Goal: Transaction & Acquisition: Purchase product/service

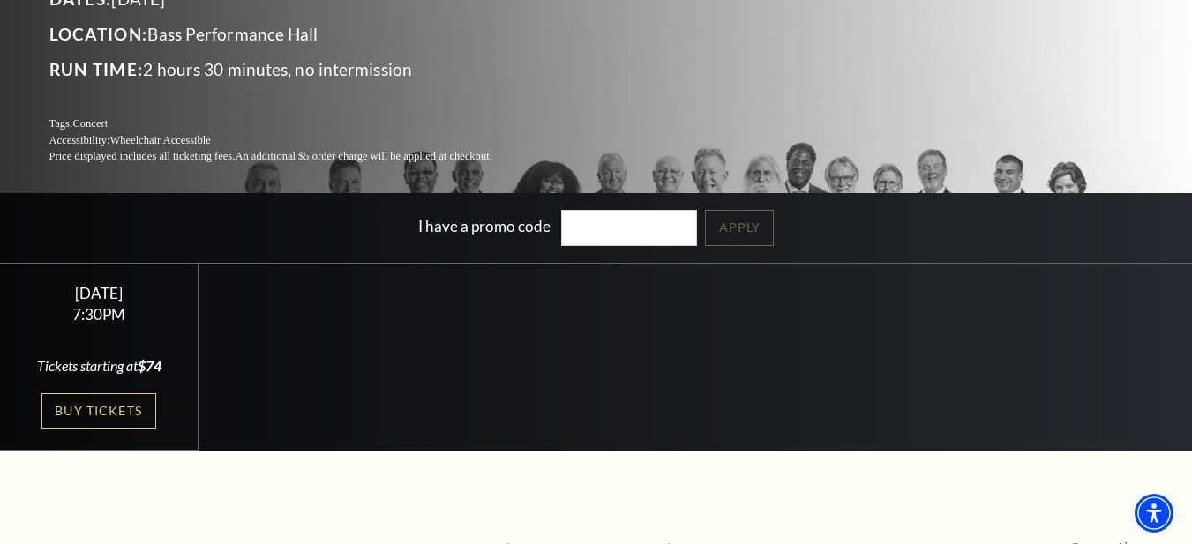
scroll to position [265, 0]
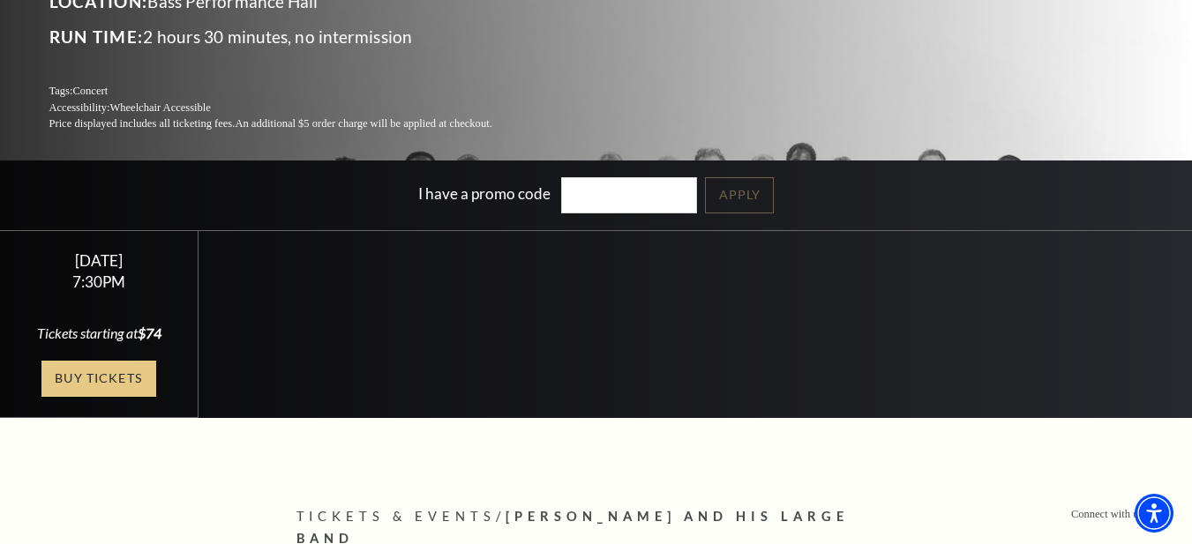
click at [86, 381] on link "Buy Tickets" at bounding box center [98, 379] width 115 height 36
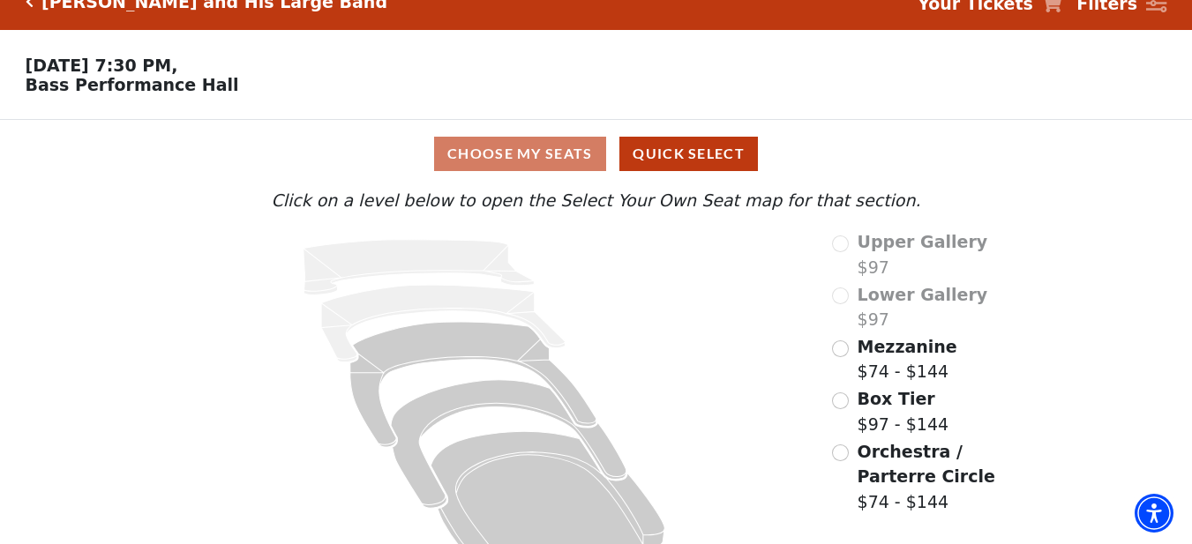
scroll to position [72, 0]
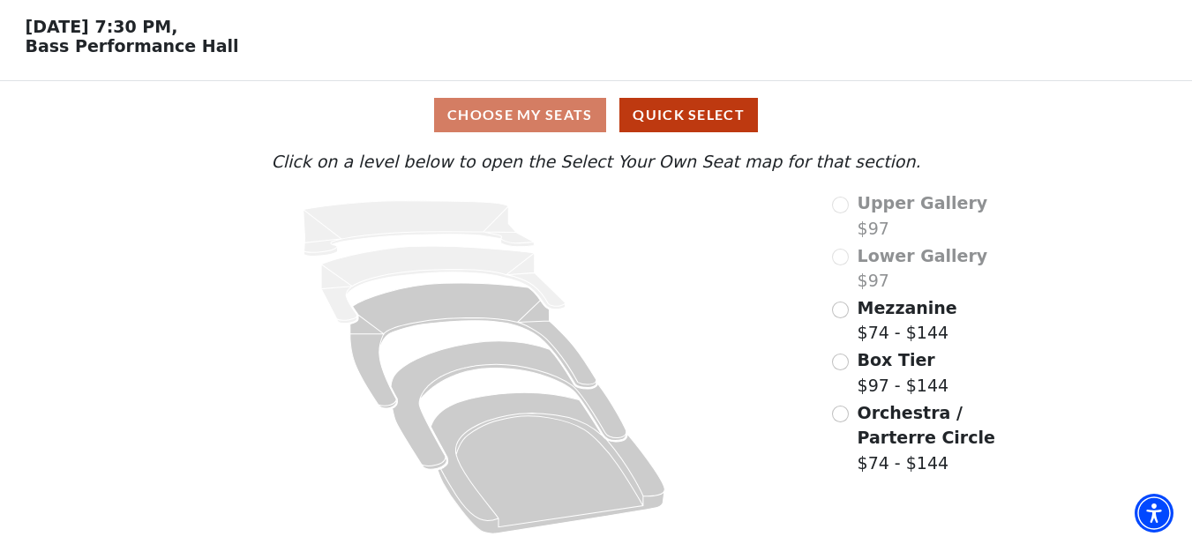
click at [514, 115] on div "Choose My Seats Quick Select" at bounding box center [596, 115] width 894 height 34
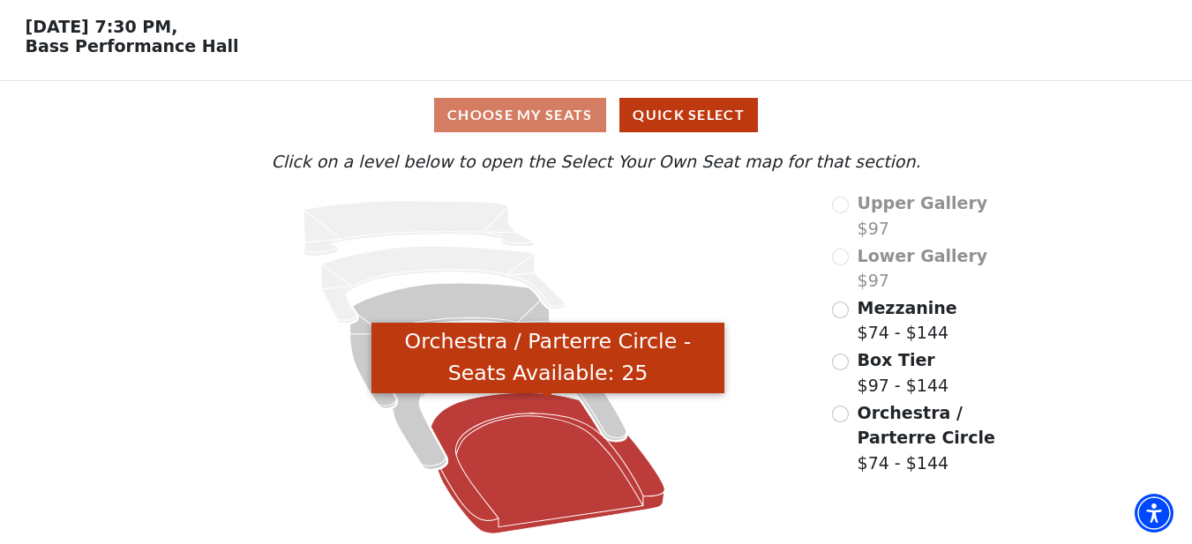
click at [613, 458] on icon "Orchestra / Parterre Circle - Seats Available: 25" at bounding box center [549, 464] width 234 height 141
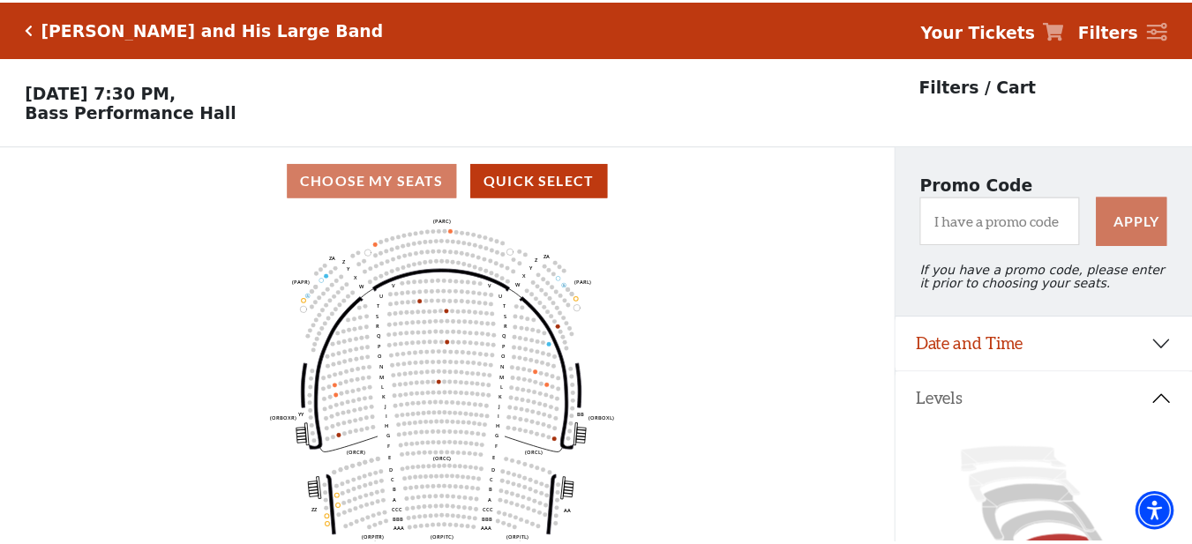
scroll to position [82, 0]
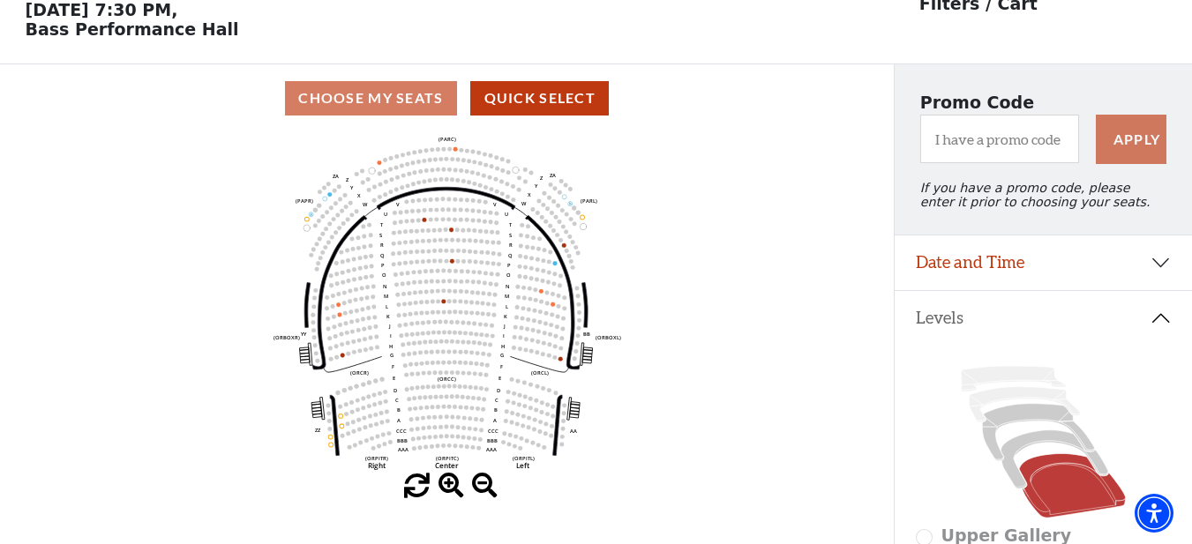
click at [401, 107] on div "Choose My Seats Quick Select" at bounding box center [447, 98] width 894 height 34
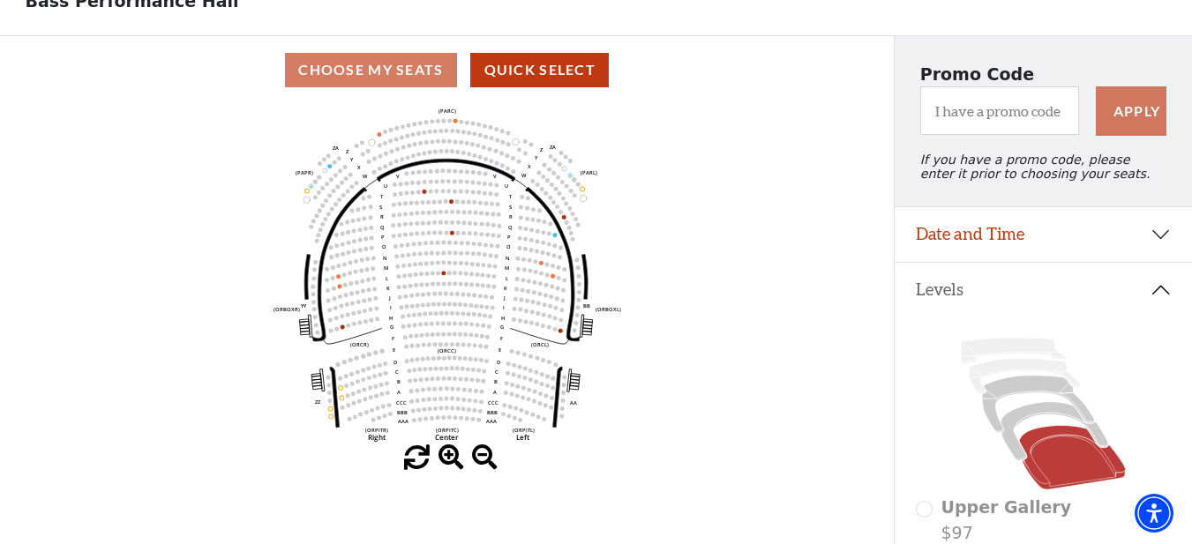
scroll to position [108, 0]
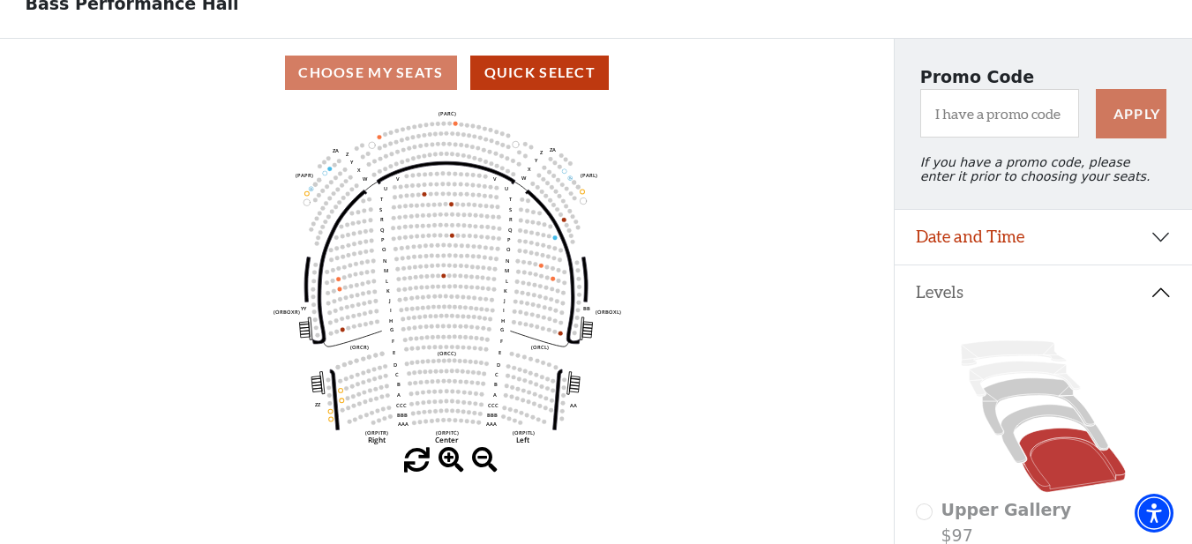
click at [453, 462] on span at bounding box center [452, 461] width 26 height 26
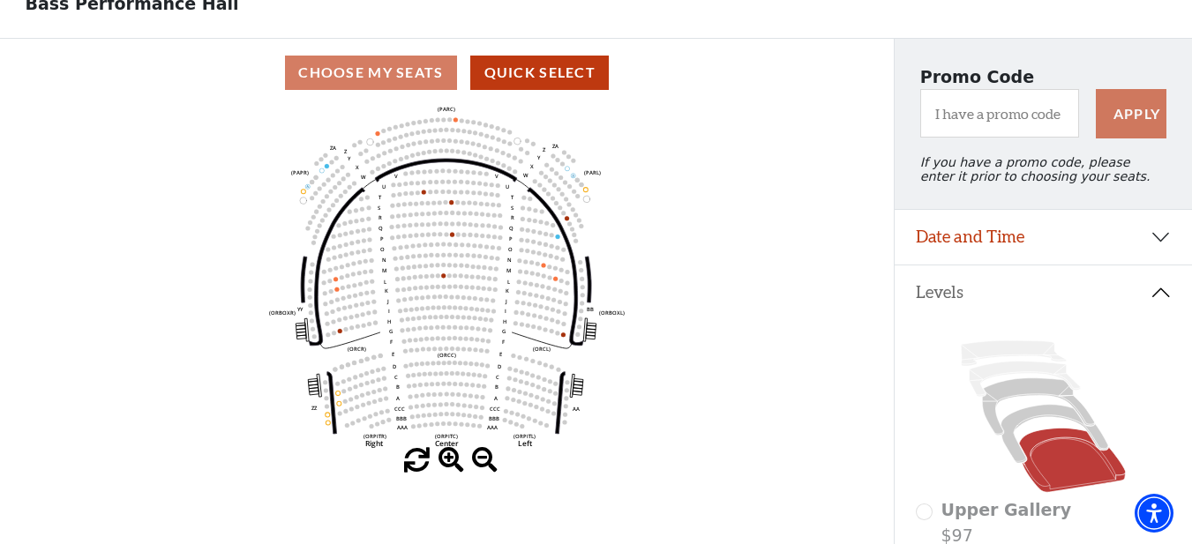
scroll to position [0, 0]
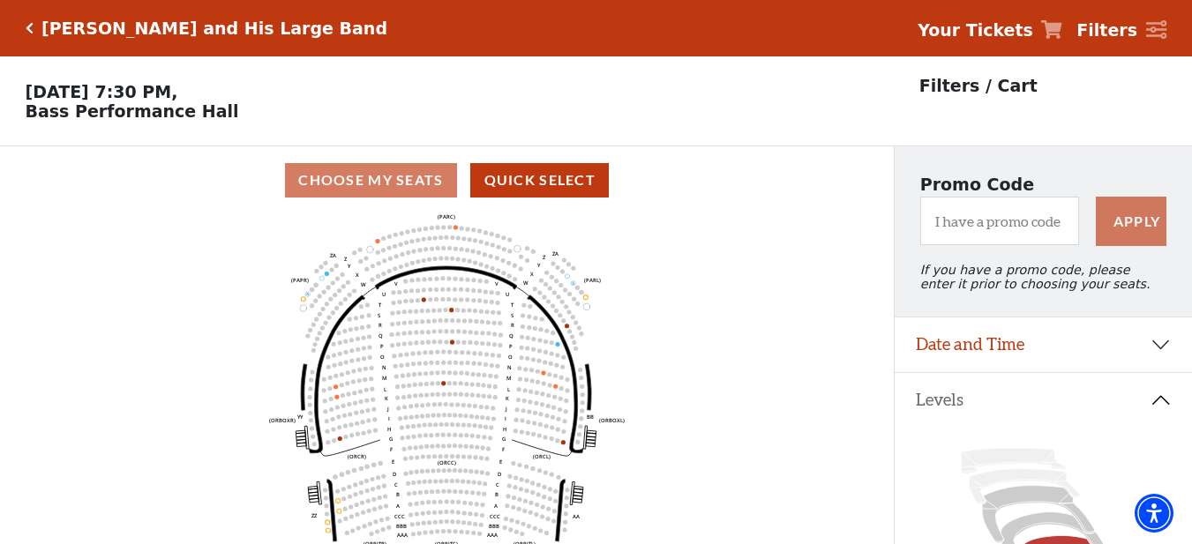
click at [30, 23] on icon "Click here to go back to filters" at bounding box center [30, 28] width 8 height 12
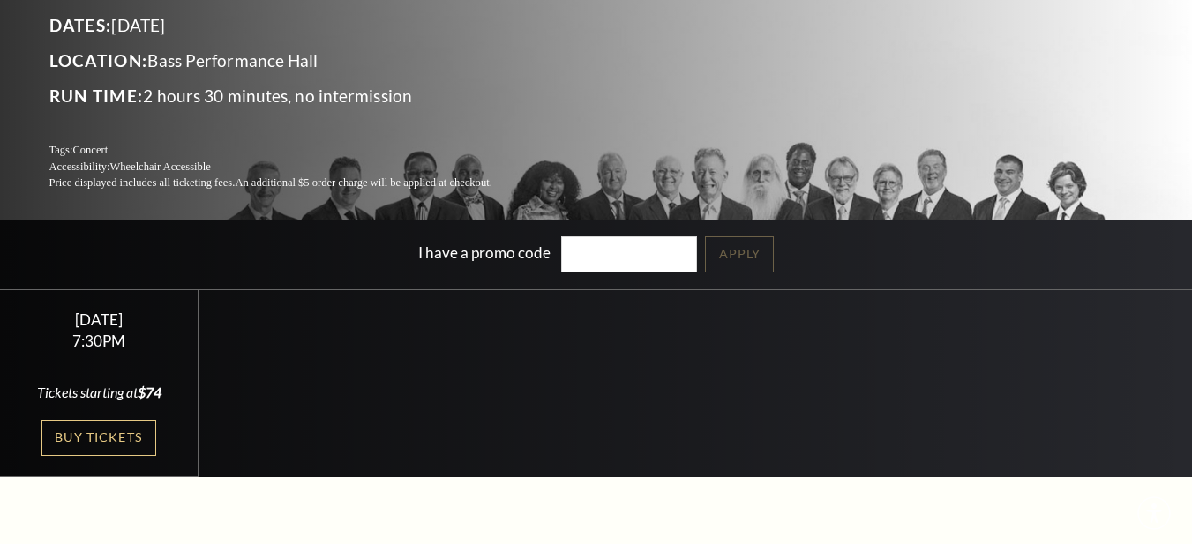
scroll to position [265, 0]
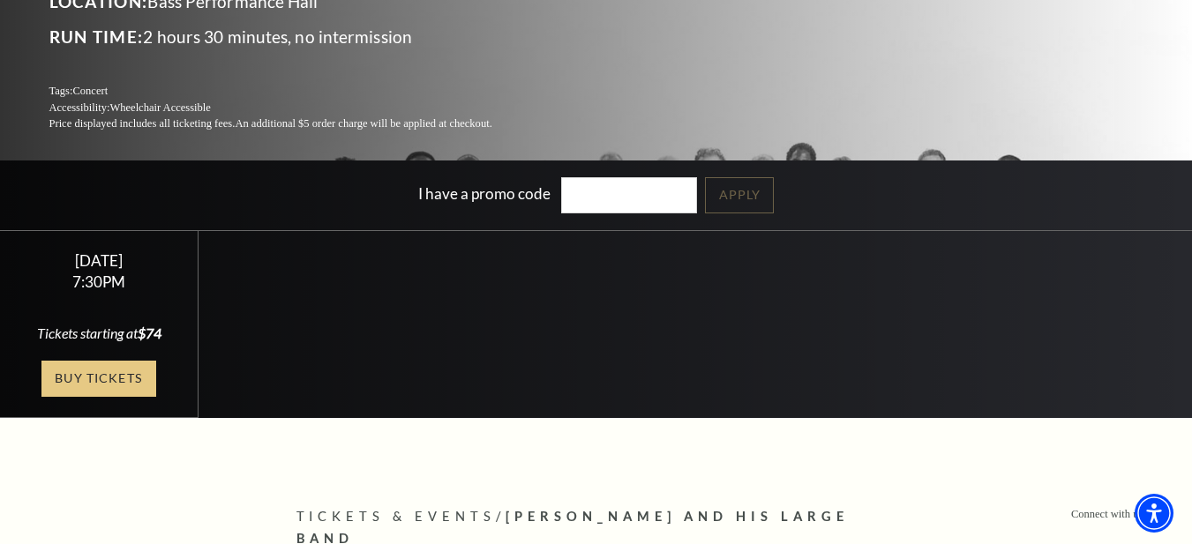
click at [106, 377] on link "Buy Tickets" at bounding box center [98, 379] width 115 height 36
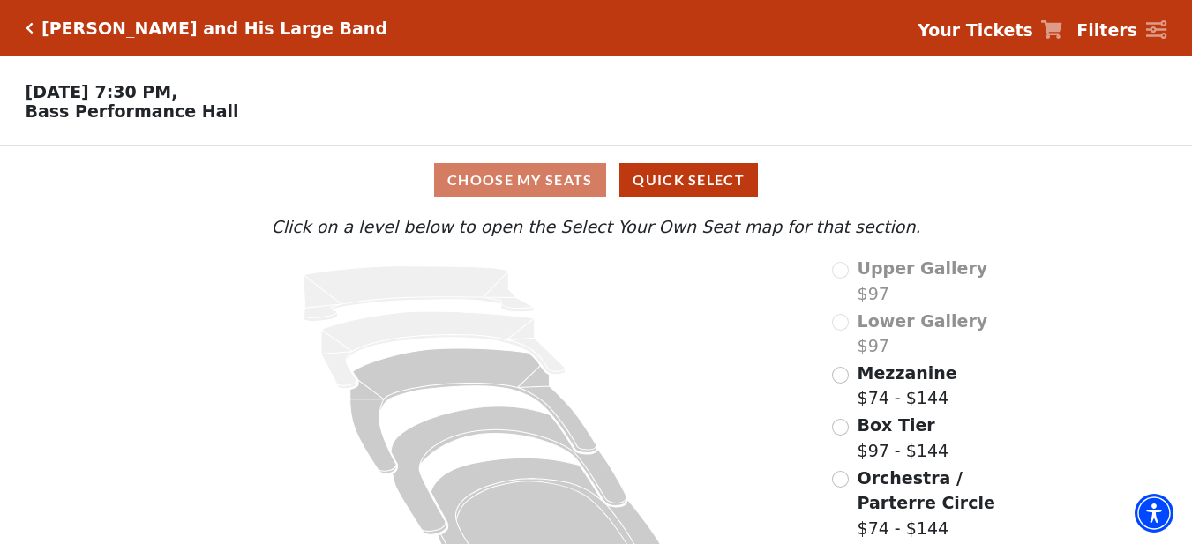
scroll to position [72, 0]
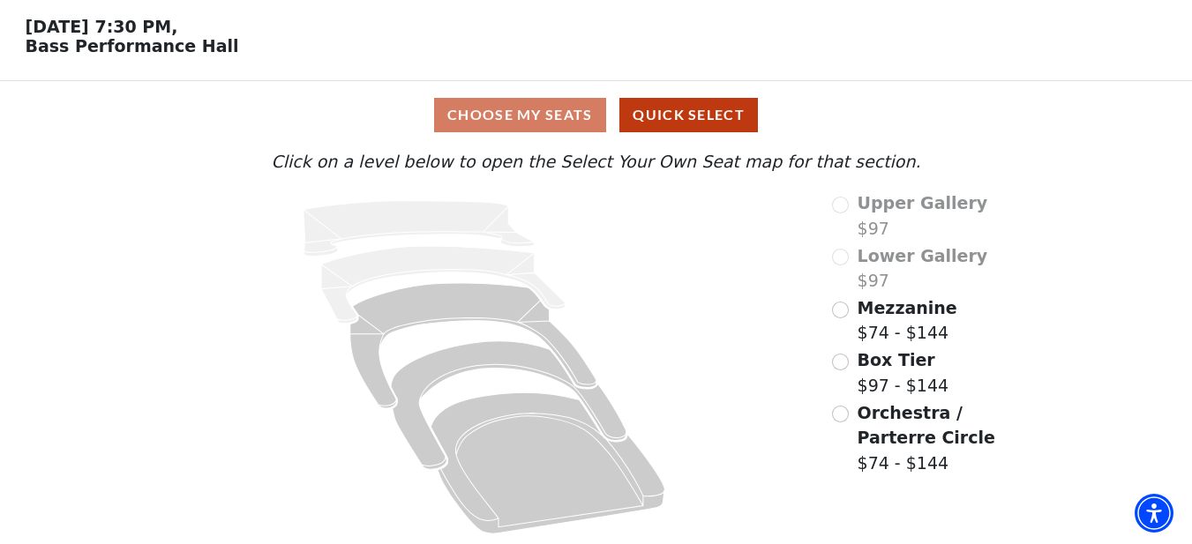
click at [575, 116] on div "Choose My Seats Quick Select" at bounding box center [596, 115] width 894 height 34
click at [551, 115] on div "Choose My Seats Quick Select" at bounding box center [596, 115] width 894 height 34
click at [839, 419] on input "Orchestra / Parterre Circle$74 - $144\a" at bounding box center [840, 414] width 17 height 17
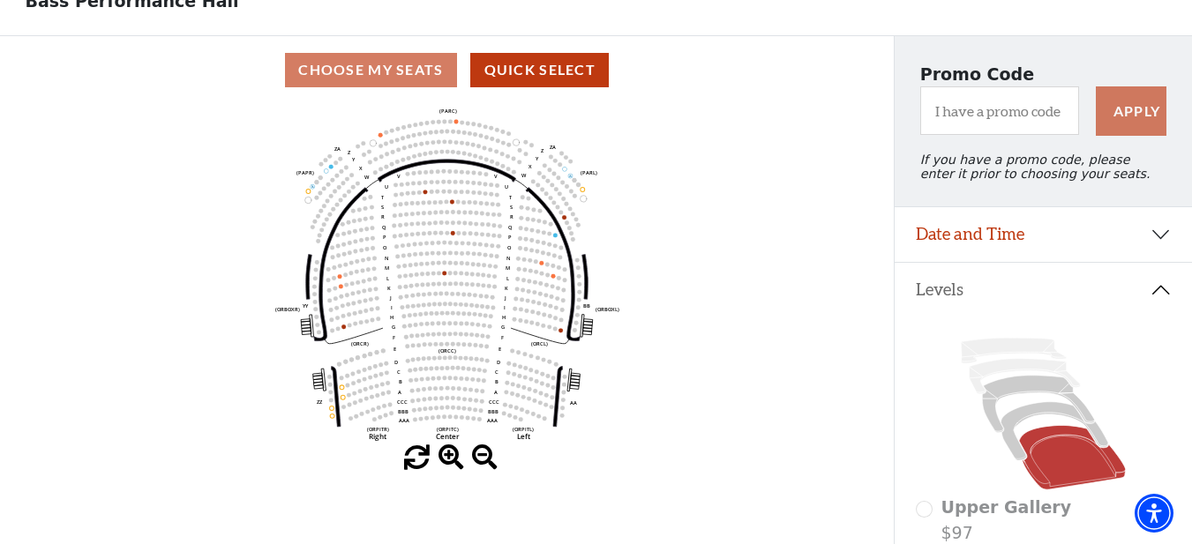
scroll to position [108, 0]
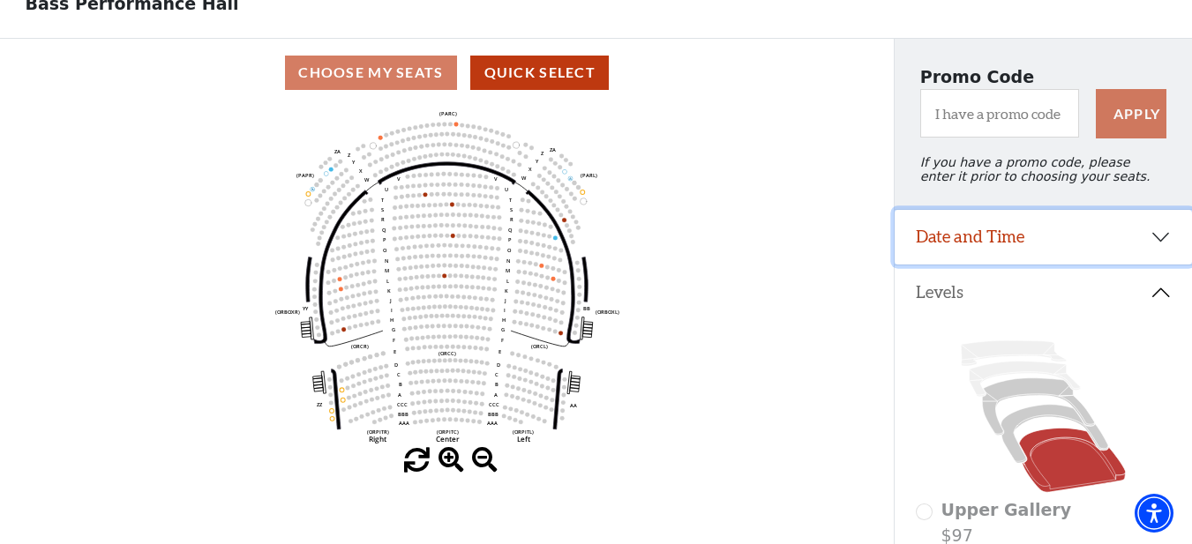
click at [1161, 245] on button "Date and Time" at bounding box center [1043, 237] width 297 height 55
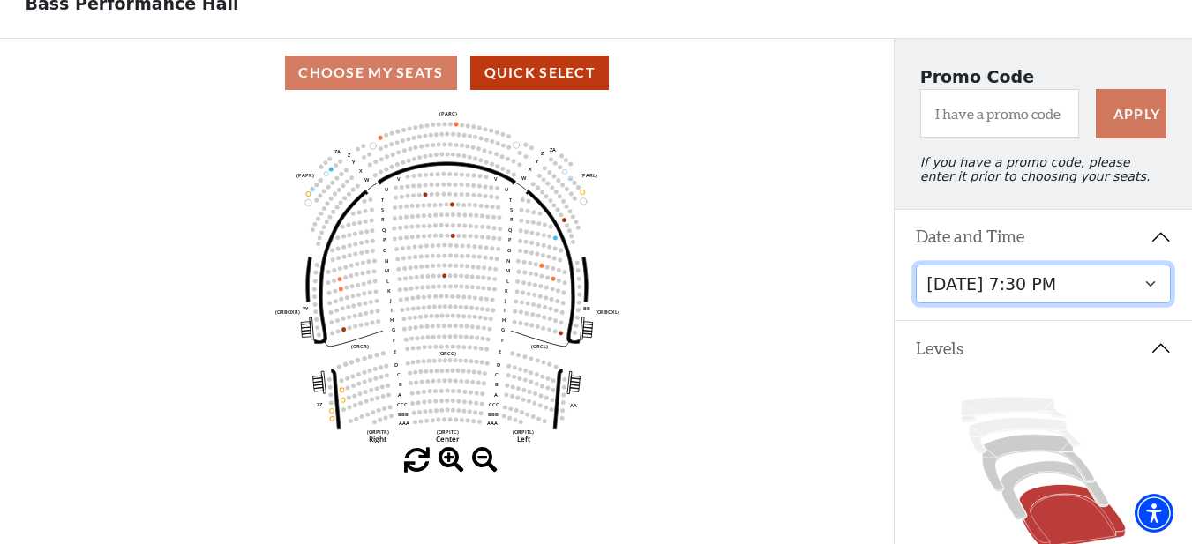
click at [1078, 299] on select "[DATE] 7:30 PM" at bounding box center [1043, 285] width 255 height 40
click at [762, 302] on icon "Left (ORPITL) Right (ORPITR) Center (ORPITC) ZZ AA YY BB ZA ZA (ORCL) (ORCR) (O…" at bounding box center [447, 278] width 805 height 342
click at [1164, 360] on button "Levels" at bounding box center [1043, 348] width 297 height 55
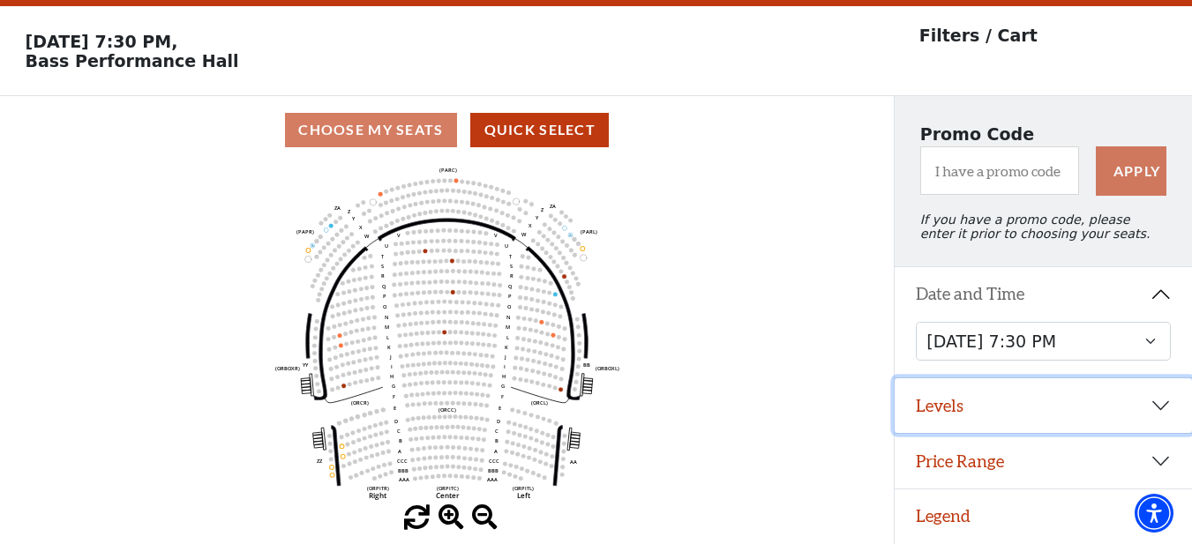
scroll to position [63, 0]
click at [1172, 464] on button "Price Range" at bounding box center [1043, 461] width 297 height 55
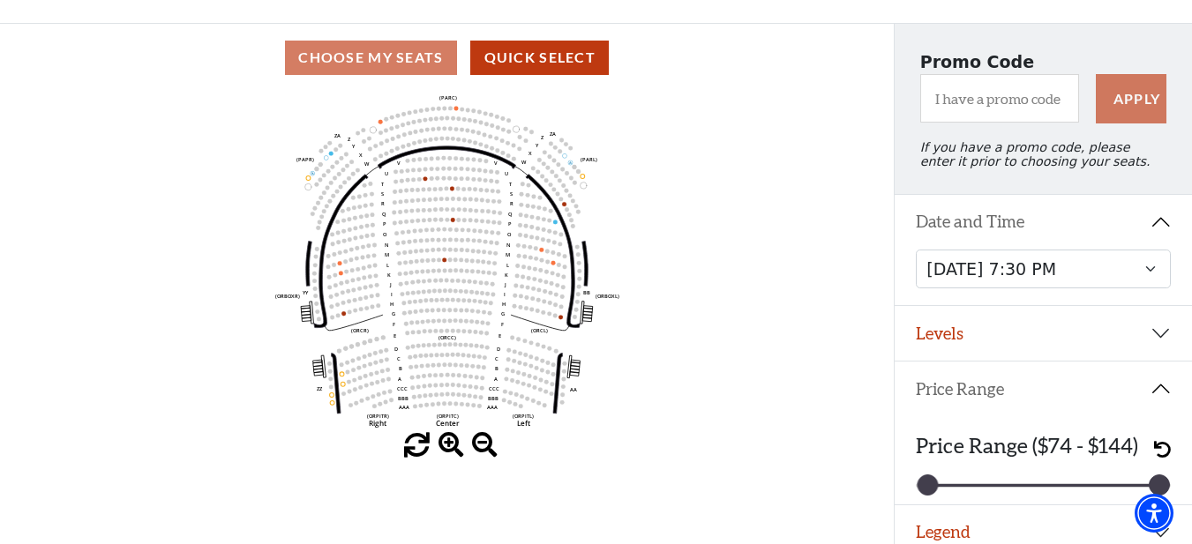
scroll to position [151, 0]
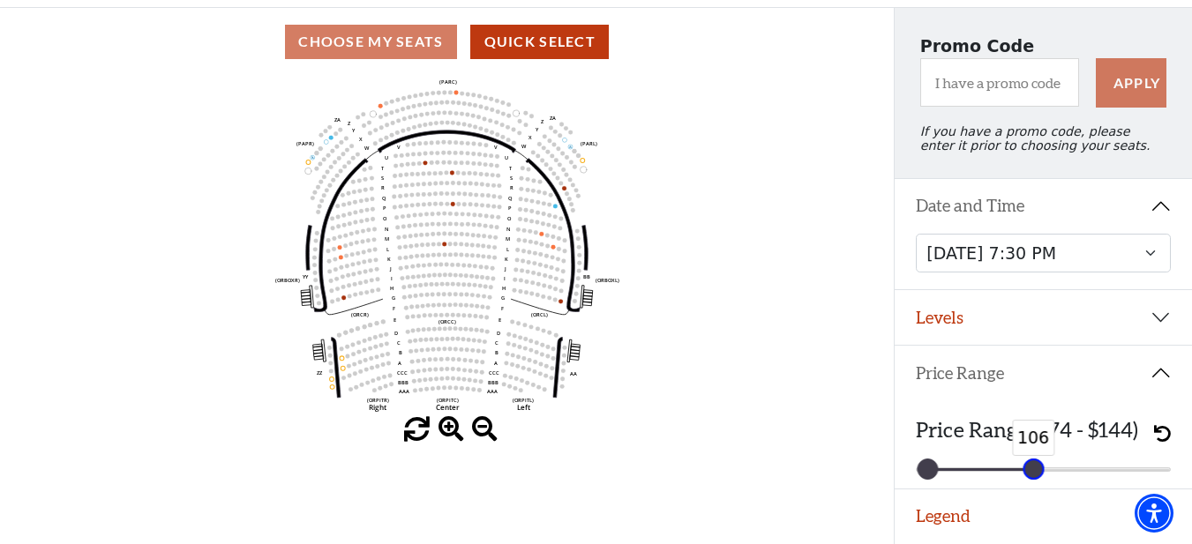
drag, startPoint x: 1105, startPoint y: 468, endPoint x: 1033, endPoint y: 473, distance: 72.6
click at [1033, 473] on div at bounding box center [1033, 469] width 19 height 19
click at [375, 45] on div "Choose My Seats Quick Select" at bounding box center [447, 42] width 894 height 34
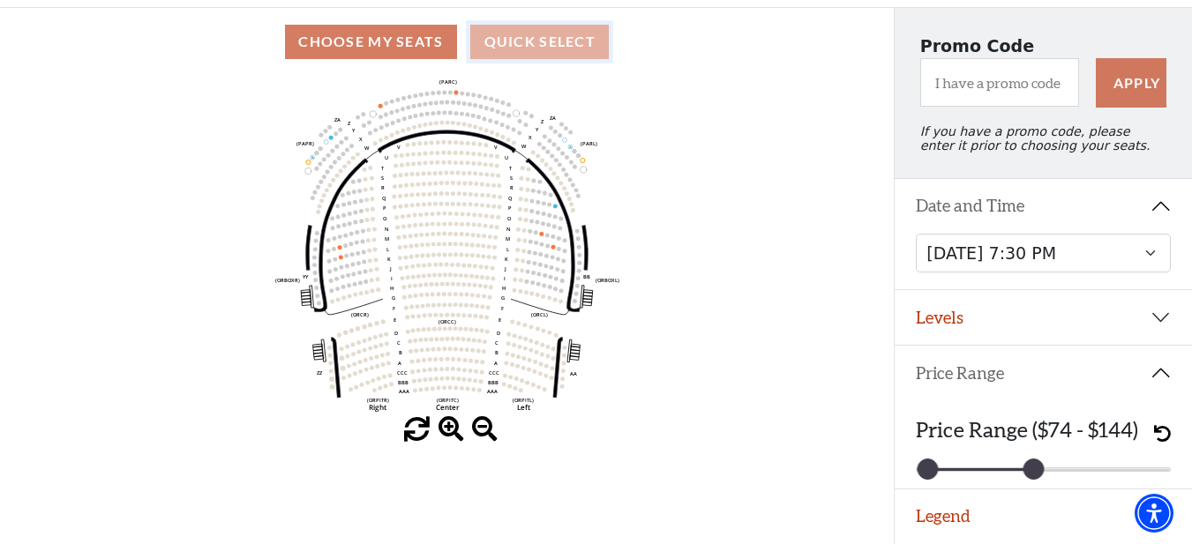
click at [572, 42] on button "Quick Select" at bounding box center [539, 42] width 139 height 34
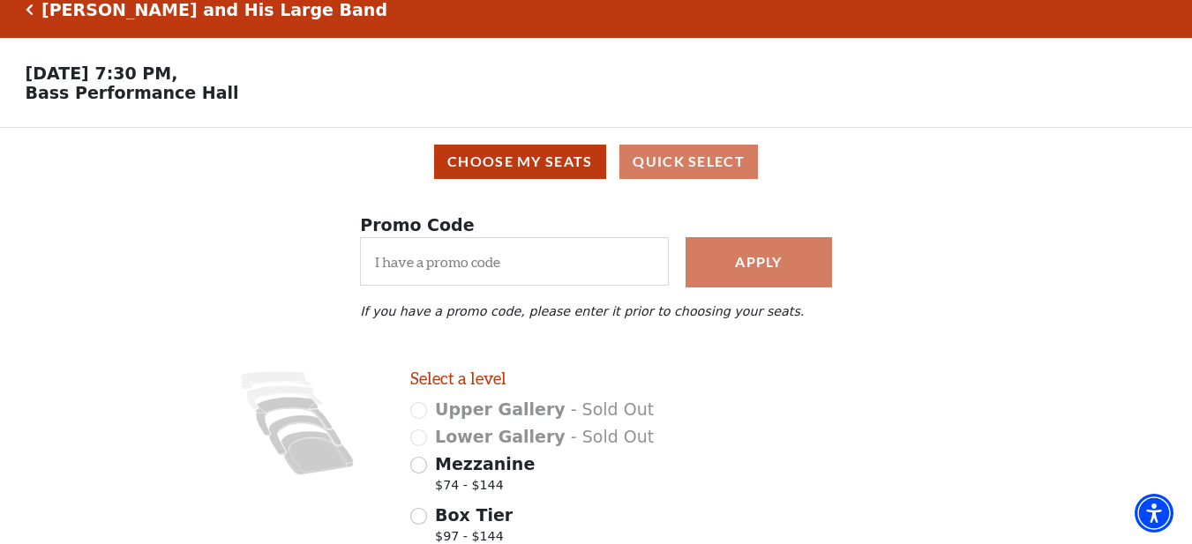
scroll to position [0, 0]
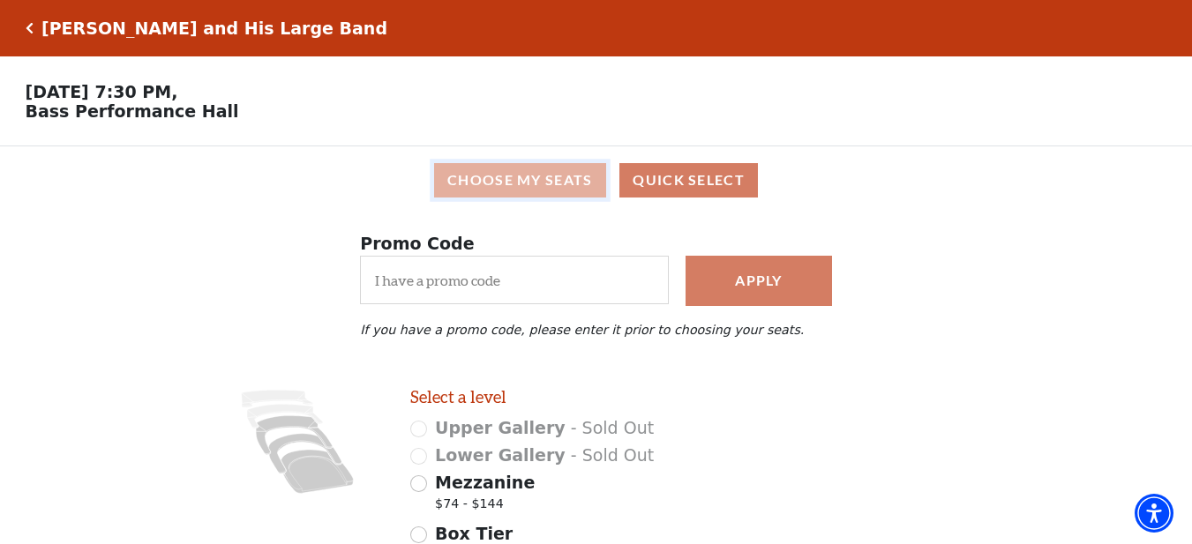
click at [543, 184] on button "Choose My Seats" at bounding box center [520, 180] width 172 height 34
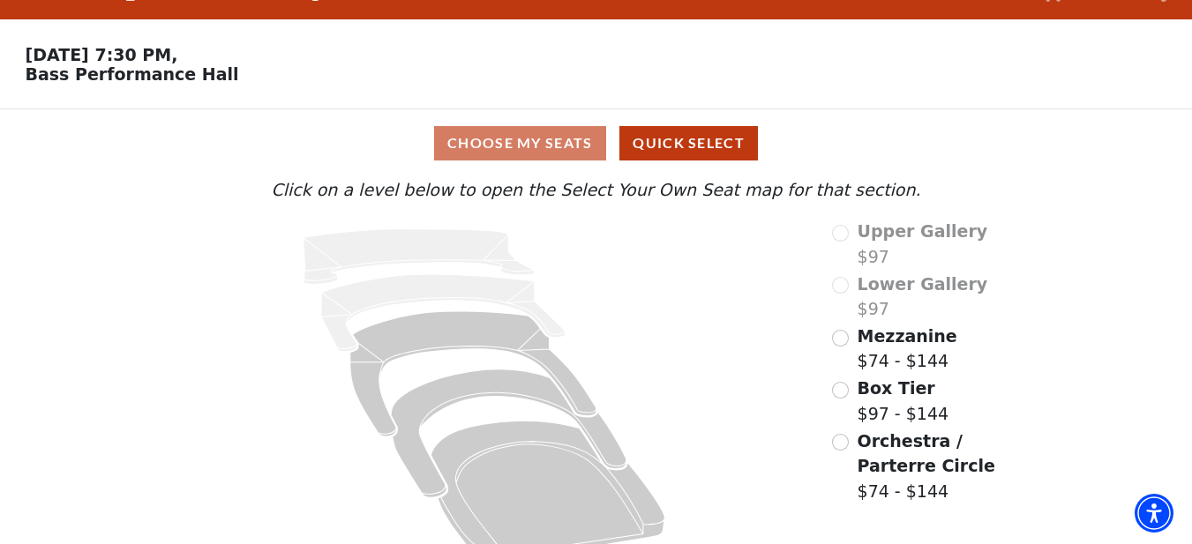
scroll to position [72, 0]
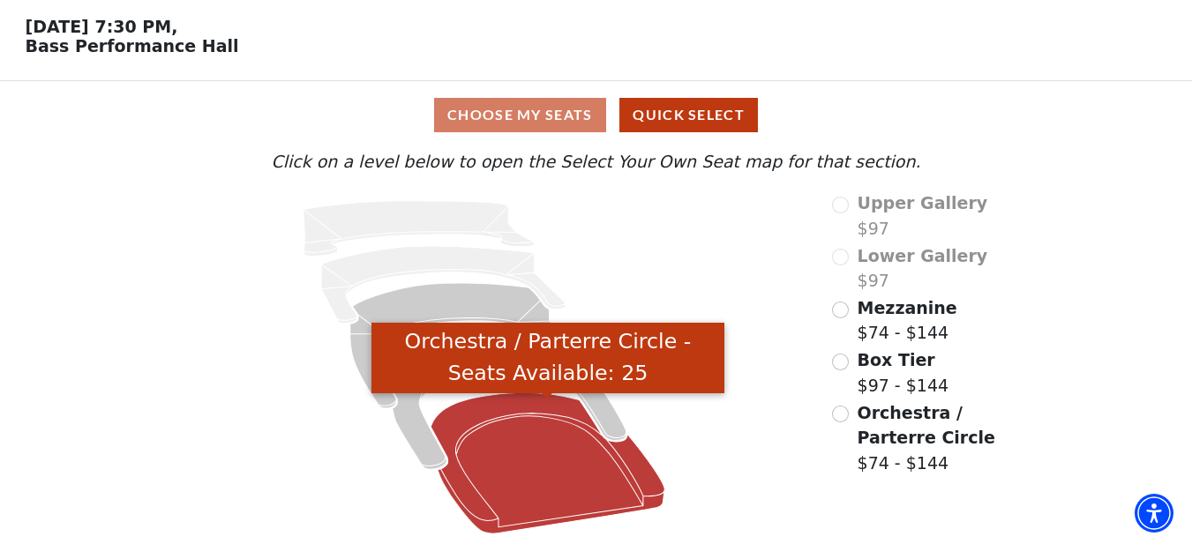
click at [543, 452] on icon "Orchestra / Parterre Circle - Seats Available: 25" at bounding box center [549, 464] width 234 height 141
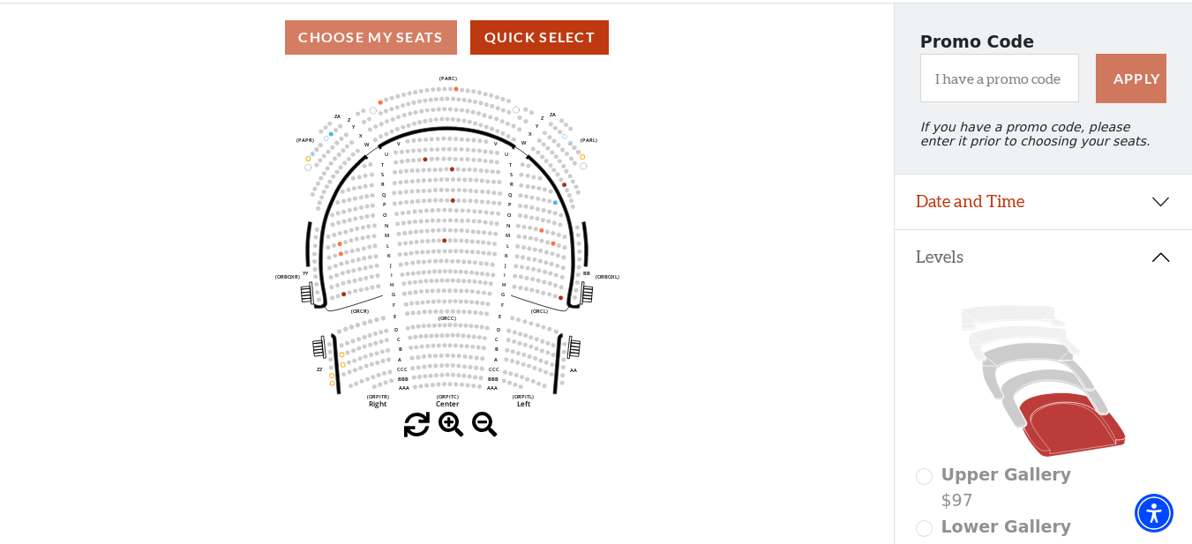
scroll to position [176, 0]
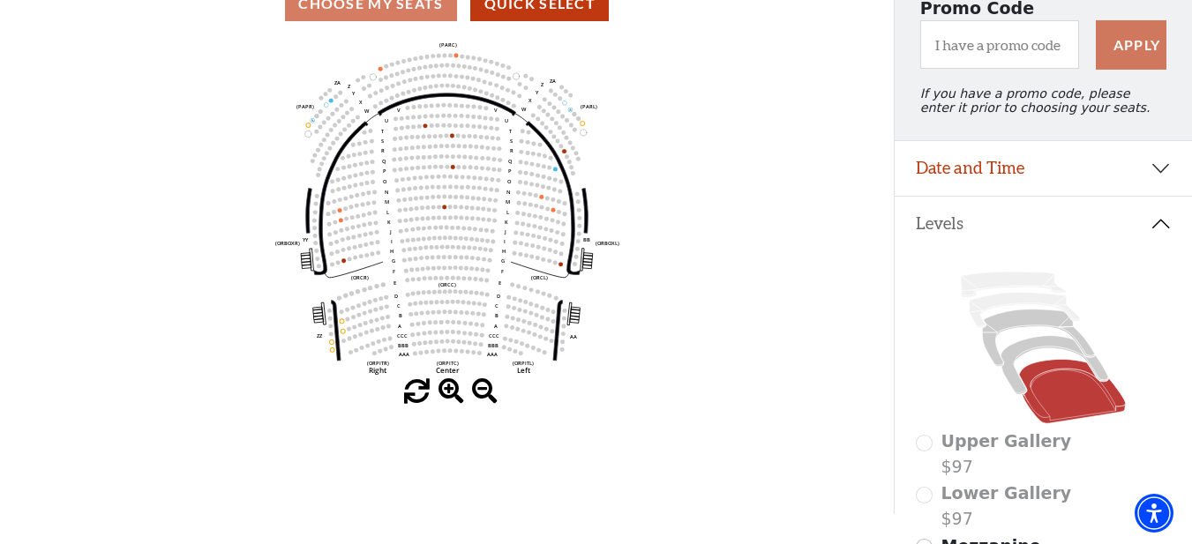
click at [452, 396] on span at bounding box center [452, 392] width 26 height 26
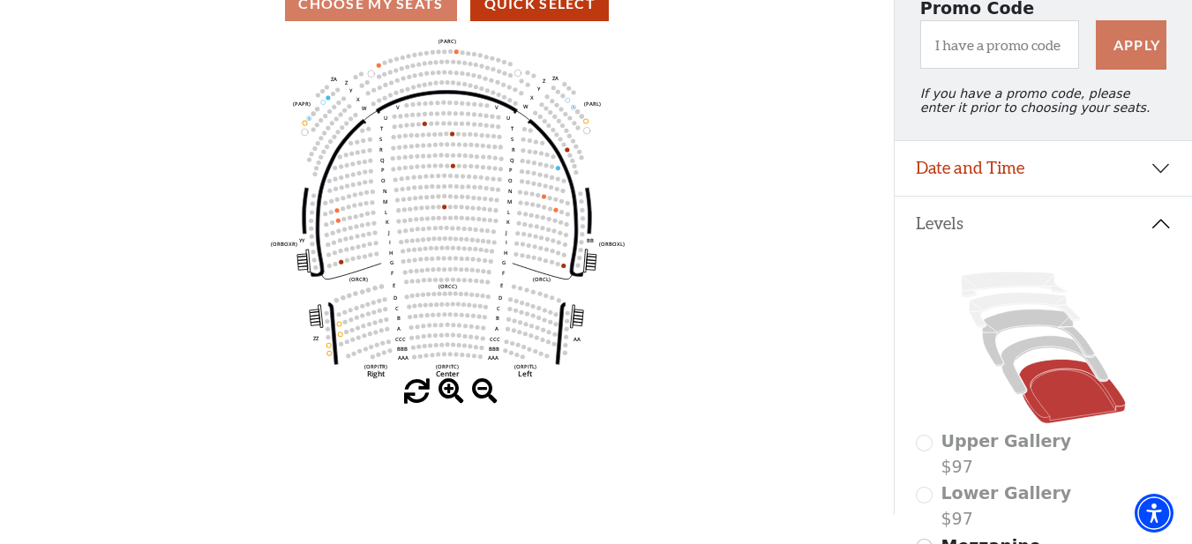
click at [452, 396] on span at bounding box center [452, 392] width 26 height 26
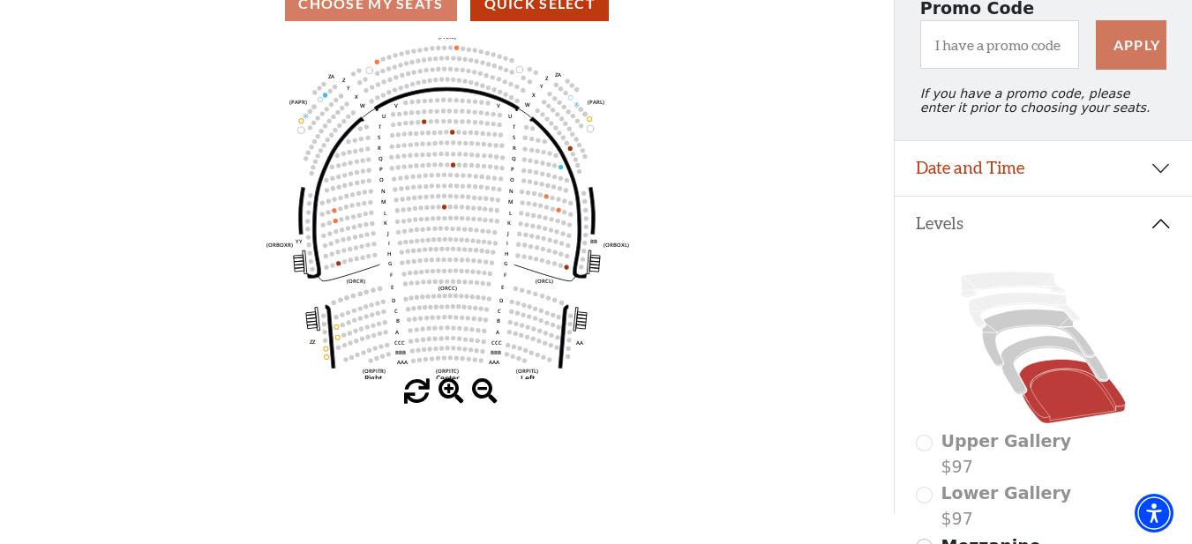
click at [452, 396] on span at bounding box center [452, 392] width 26 height 26
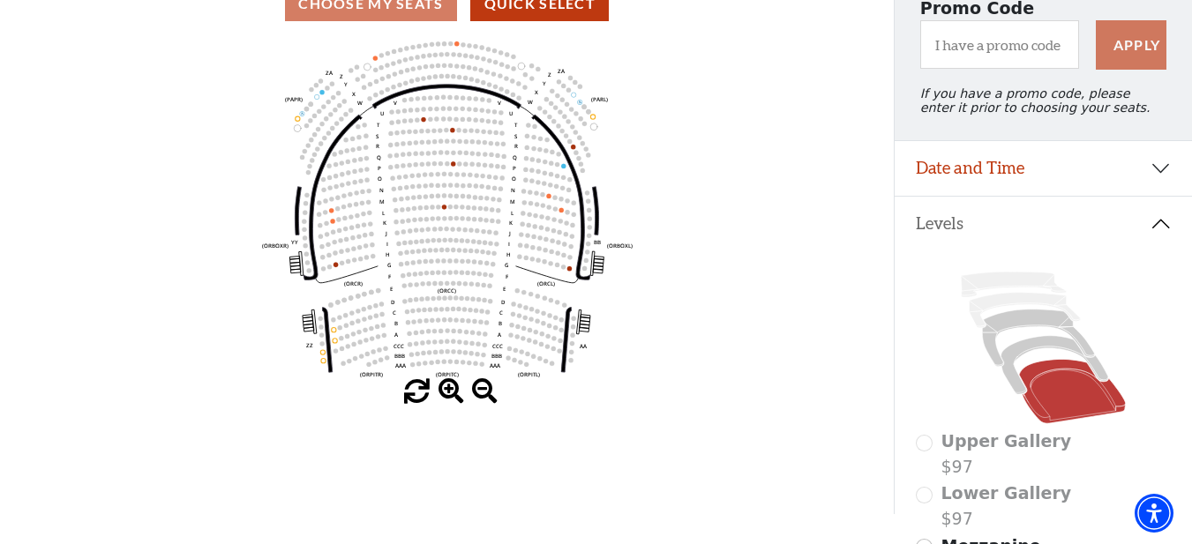
click at [452, 396] on span at bounding box center [452, 392] width 26 height 26
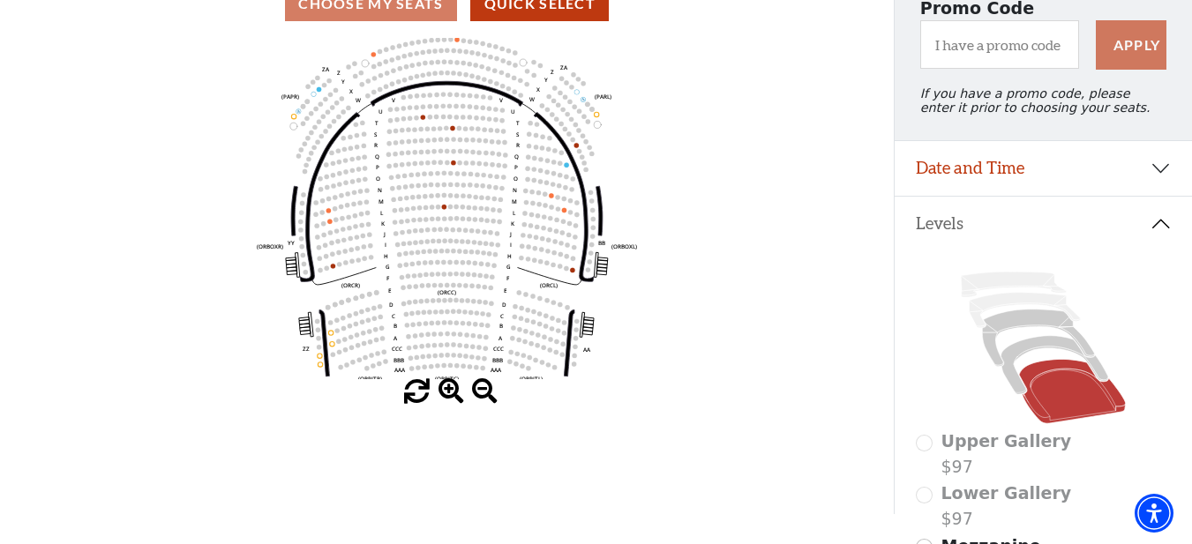
click at [452, 396] on span at bounding box center [452, 392] width 26 height 26
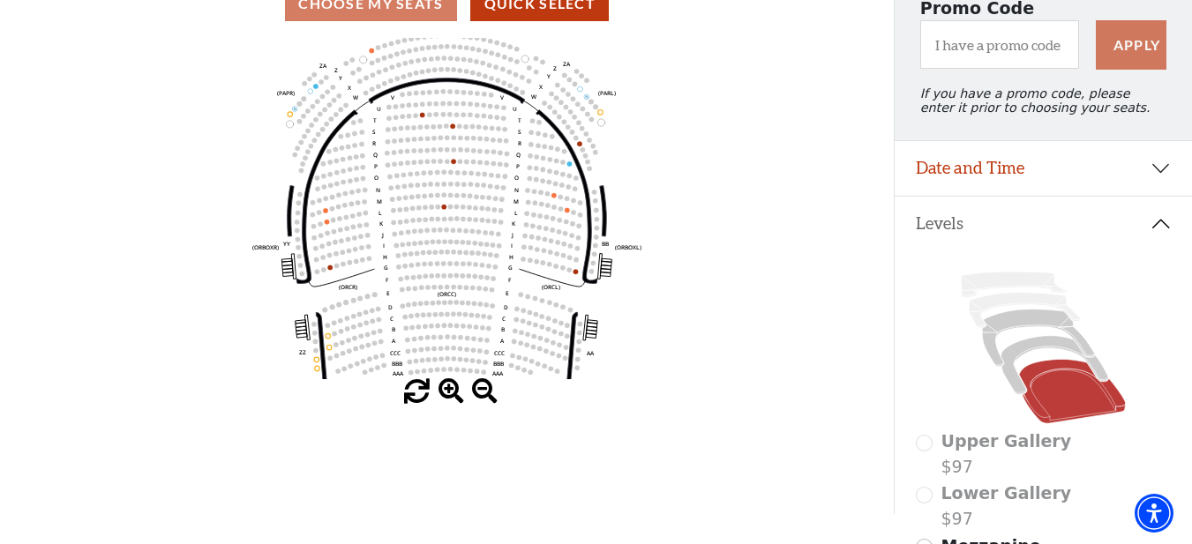
click at [452, 396] on span at bounding box center [452, 392] width 26 height 26
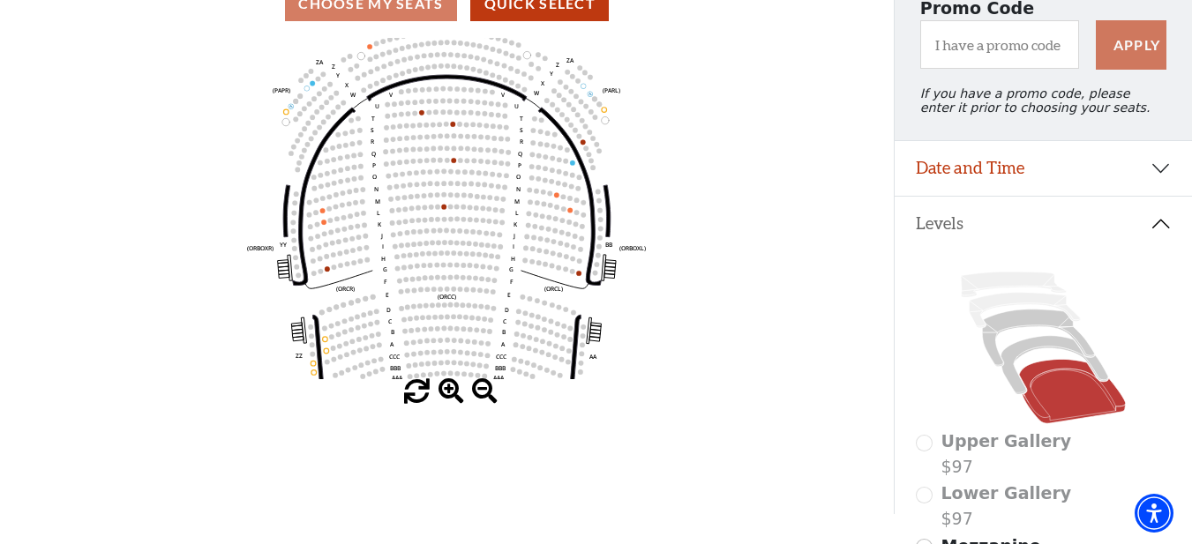
click at [452, 396] on span at bounding box center [452, 392] width 26 height 26
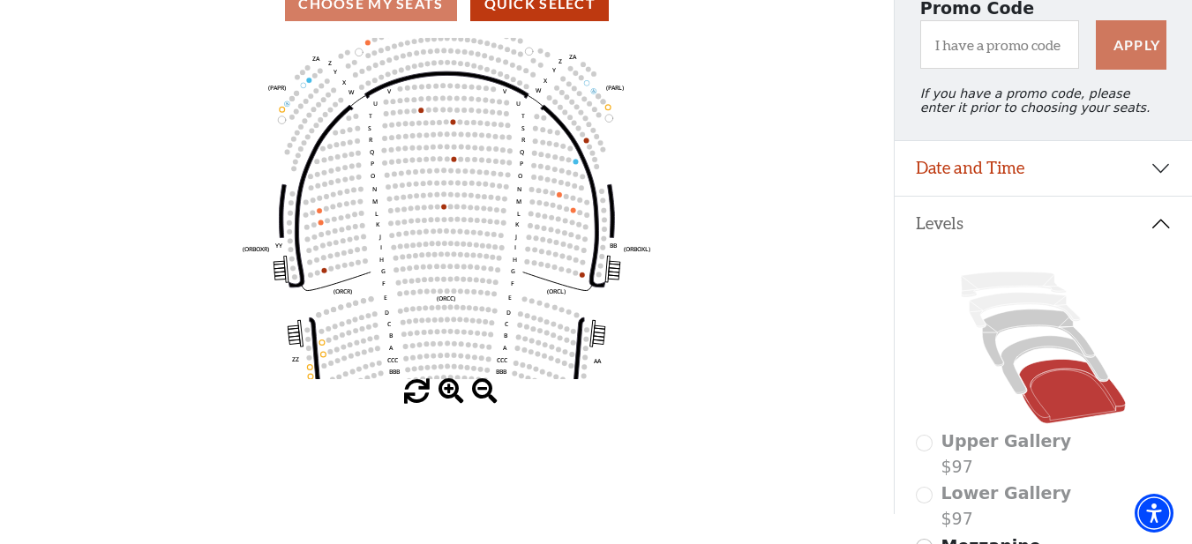
click at [452, 396] on span at bounding box center [452, 392] width 26 height 26
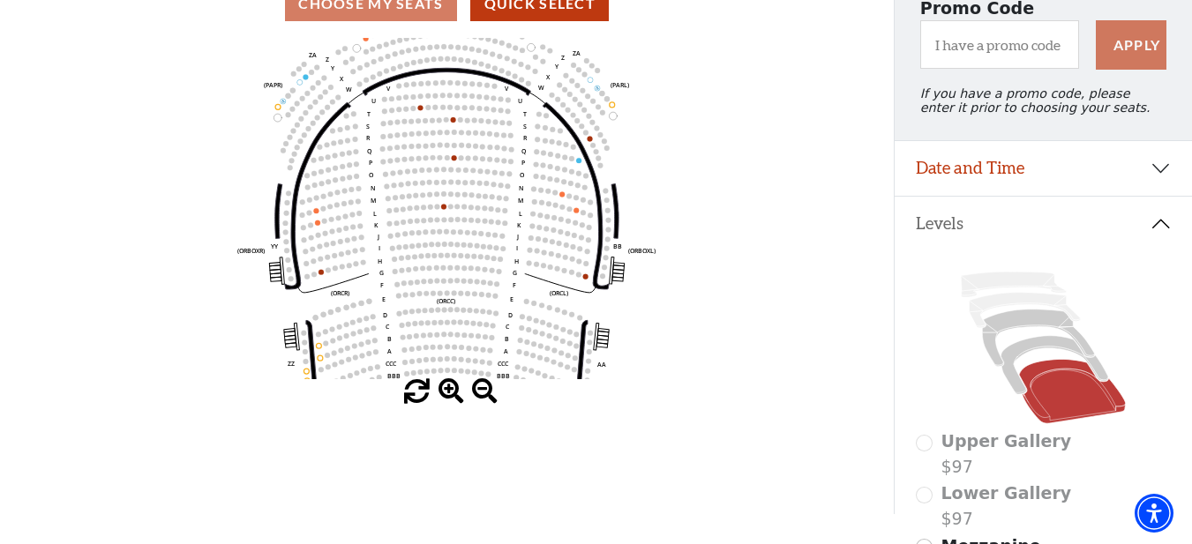
click at [452, 396] on span at bounding box center [452, 392] width 26 height 26
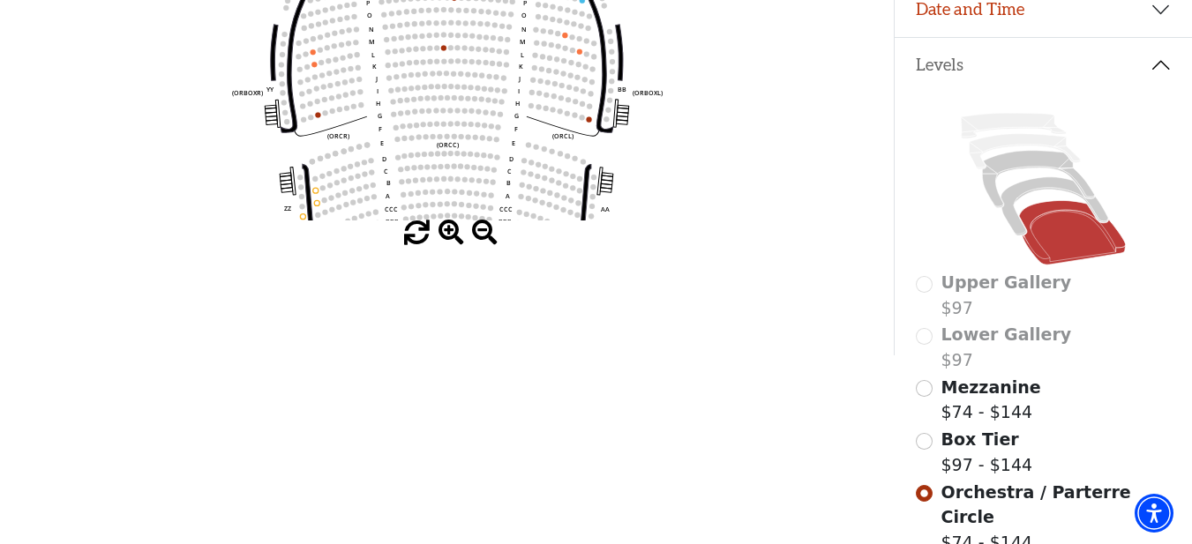
scroll to position [353, 0]
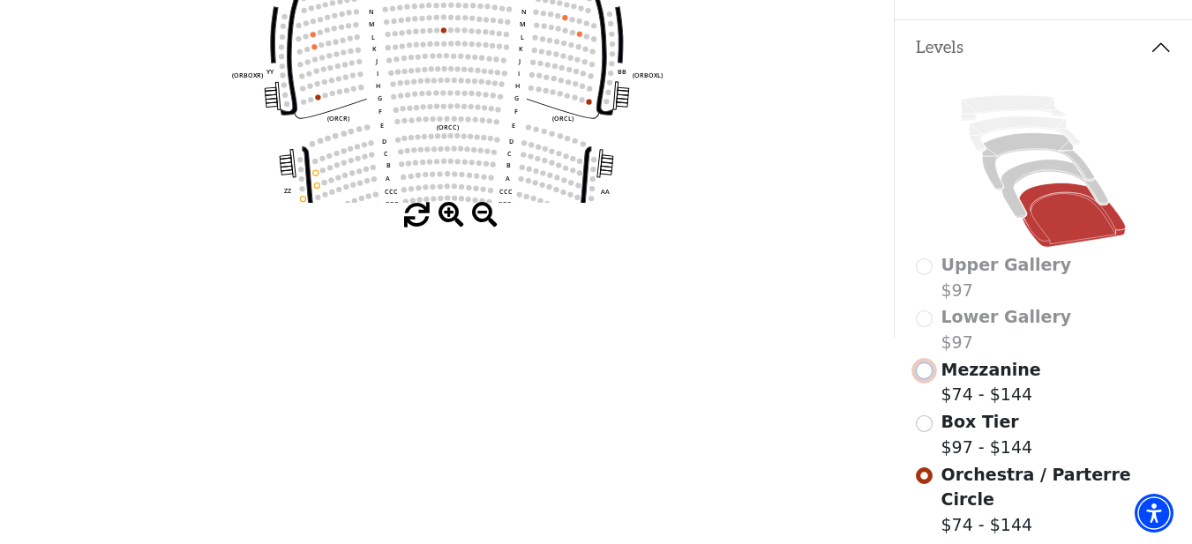
click at [927, 379] on input "Mezzanine$74 - $144\a" at bounding box center [924, 371] width 17 height 17
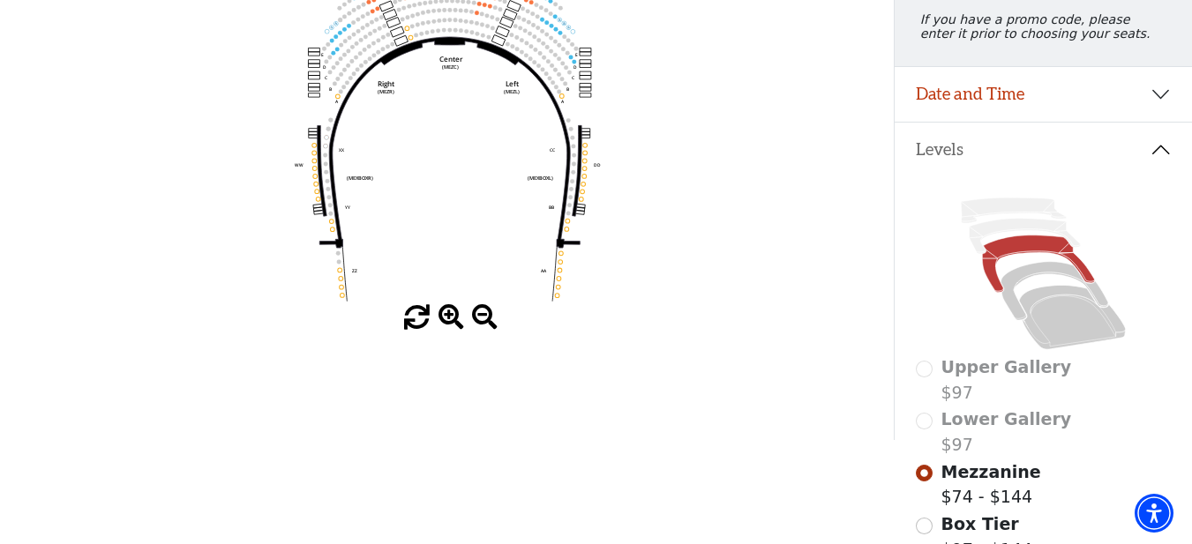
scroll to position [265, 0]
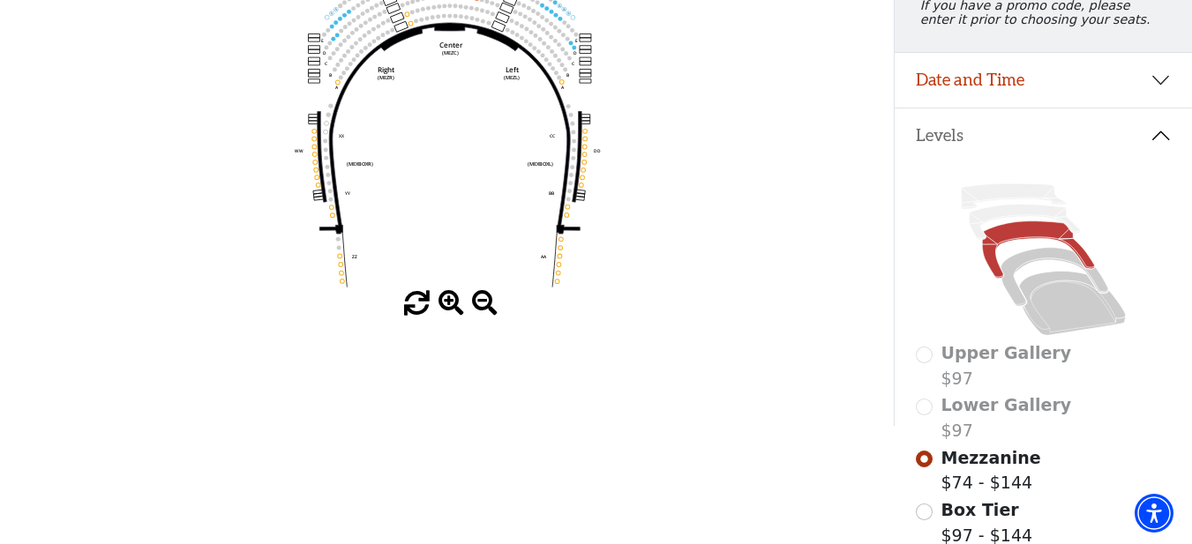
click at [452, 305] on span at bounding box center [452, 304] width 26 height 26
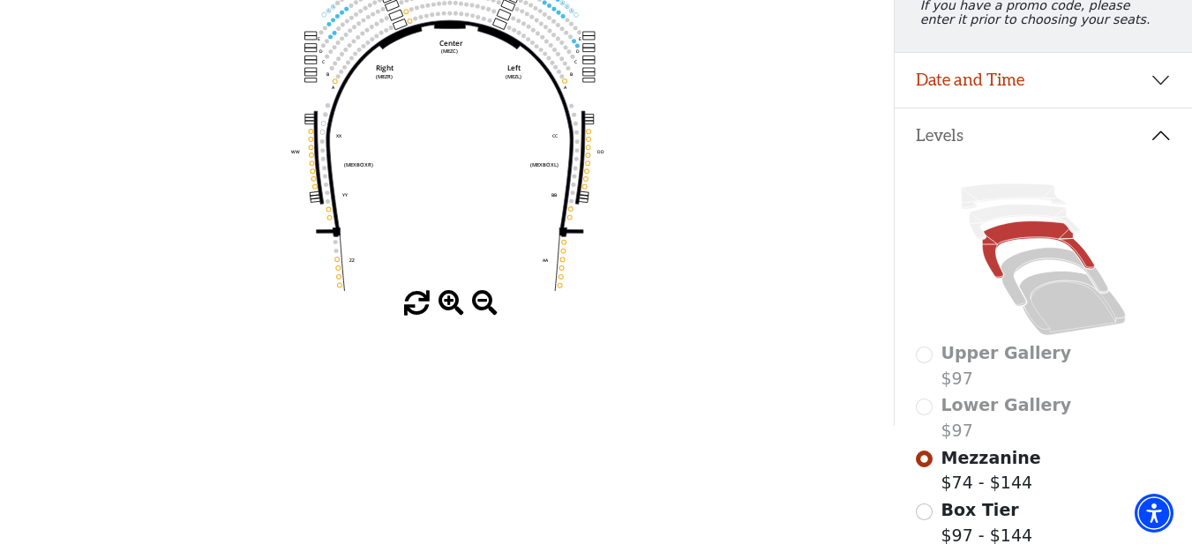
click at [452, 305] on span at bounding box center [452, 304] width 26 height 26
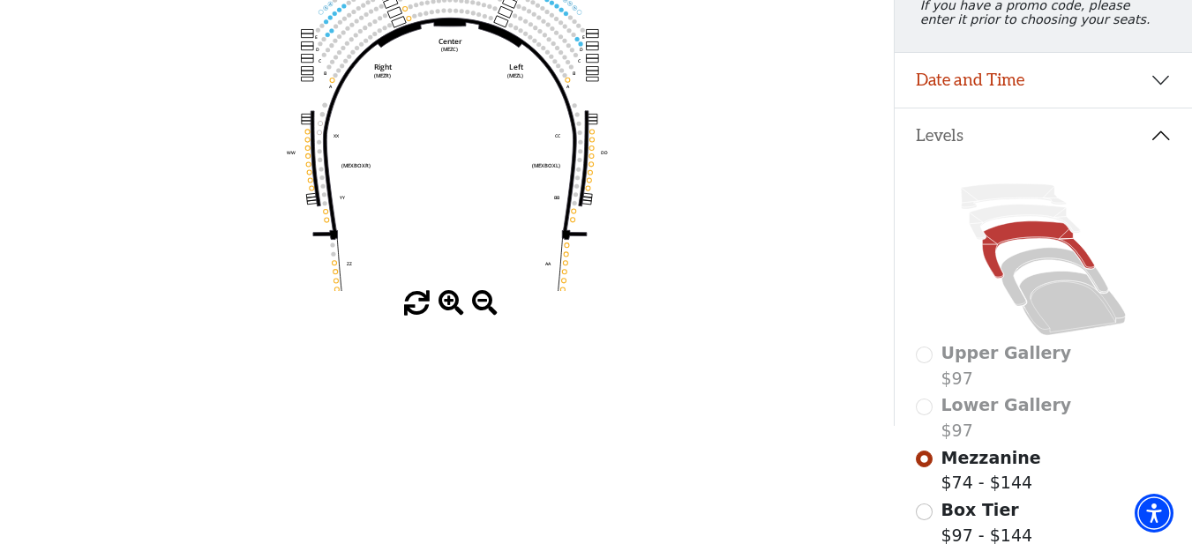
click at [452, 305] on span at bounding box center [452, 304] width 26 height 26
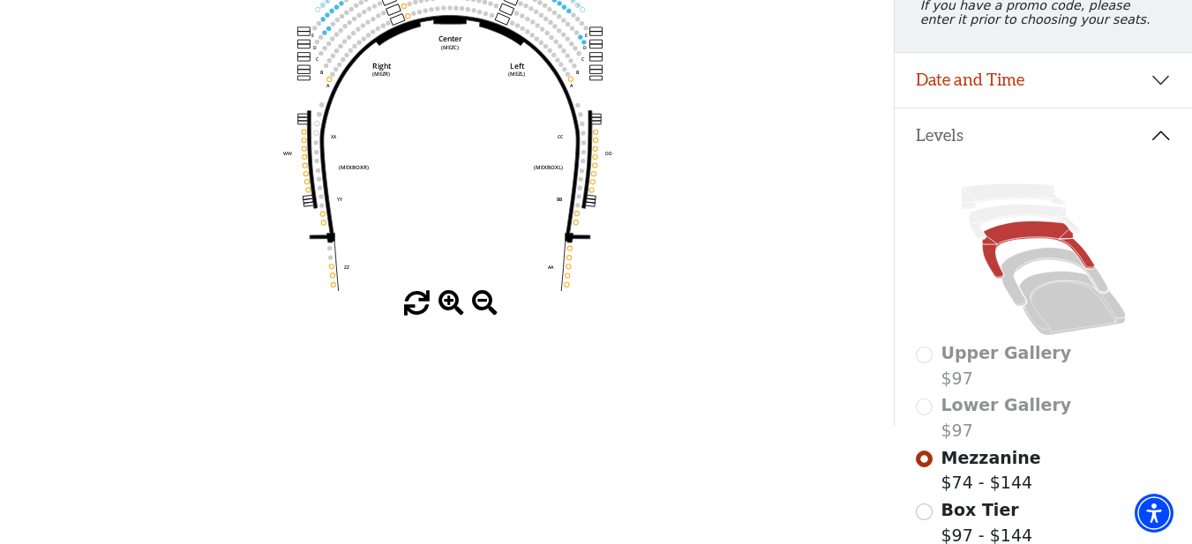
click at [452, 305] on span at bounding box center [452, 304] width 26 height 26
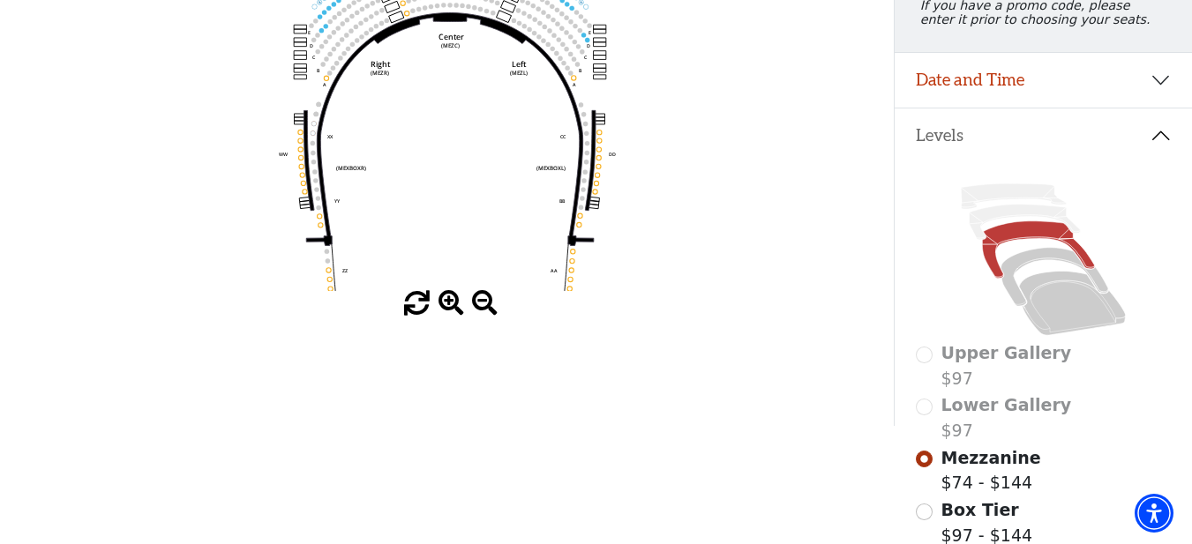
click at [452, 305] on span at bounding box center [452, 304] width 26 height 26
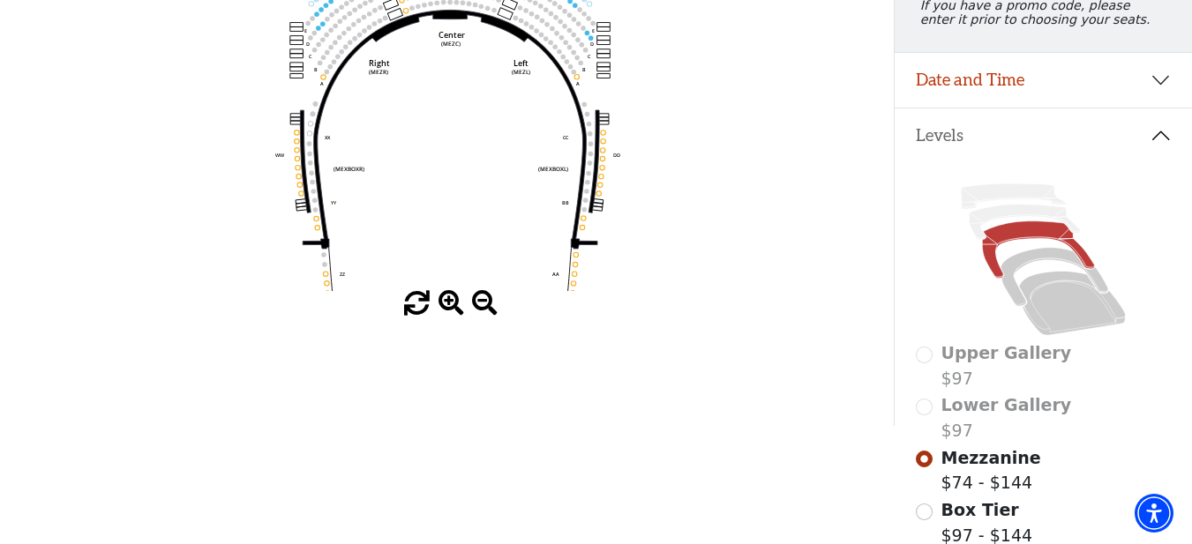
click at [452, 305] on span at bounding box center [452, 304] width 26 height 26
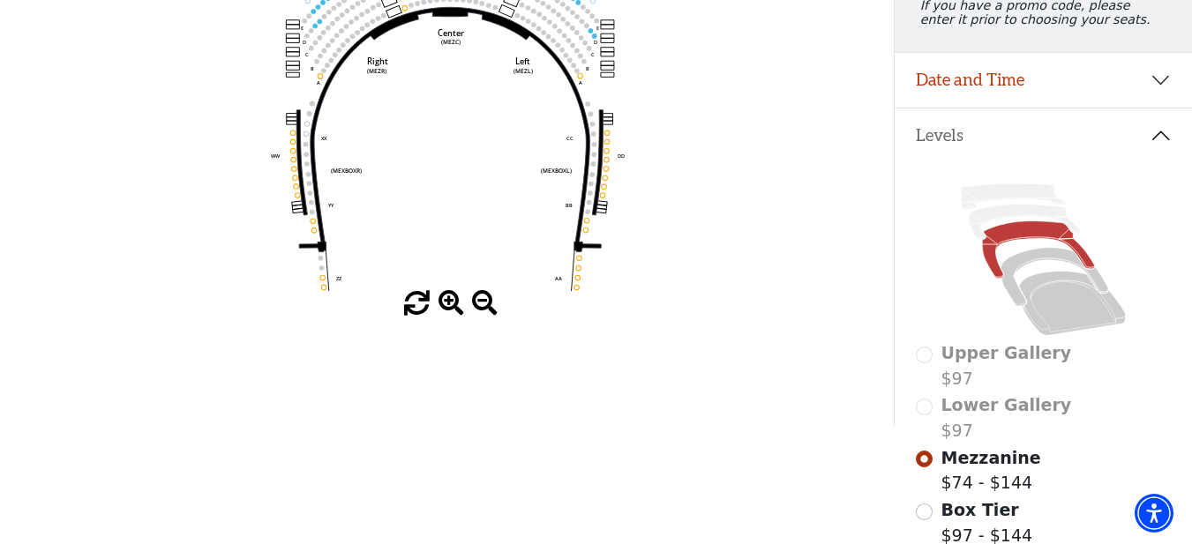
click at [452, 305] on span at bounding box center [452, 304] width 26 height 26
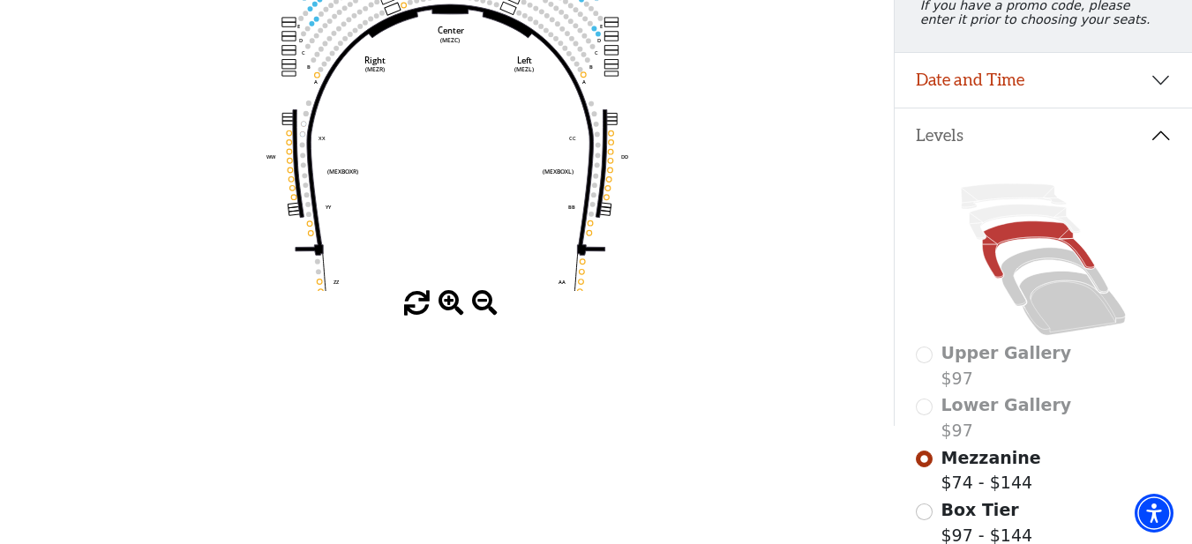
click at [452, 305] on span at bounding box center [452, 304] width 26 height 26
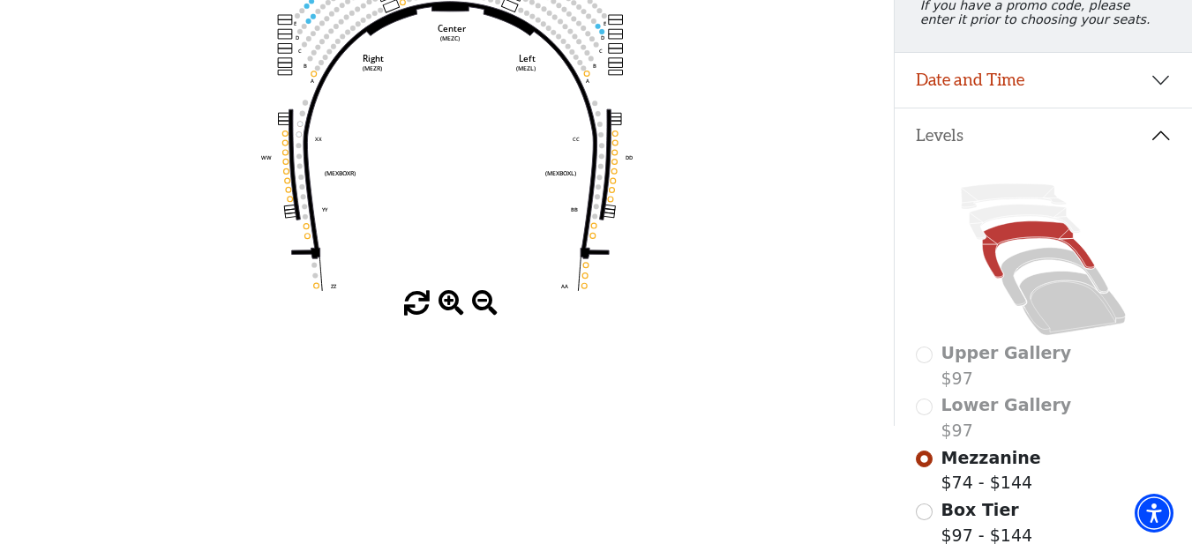
click at [452, 305] on span at bounding box center [452, 304] width 26 height 26
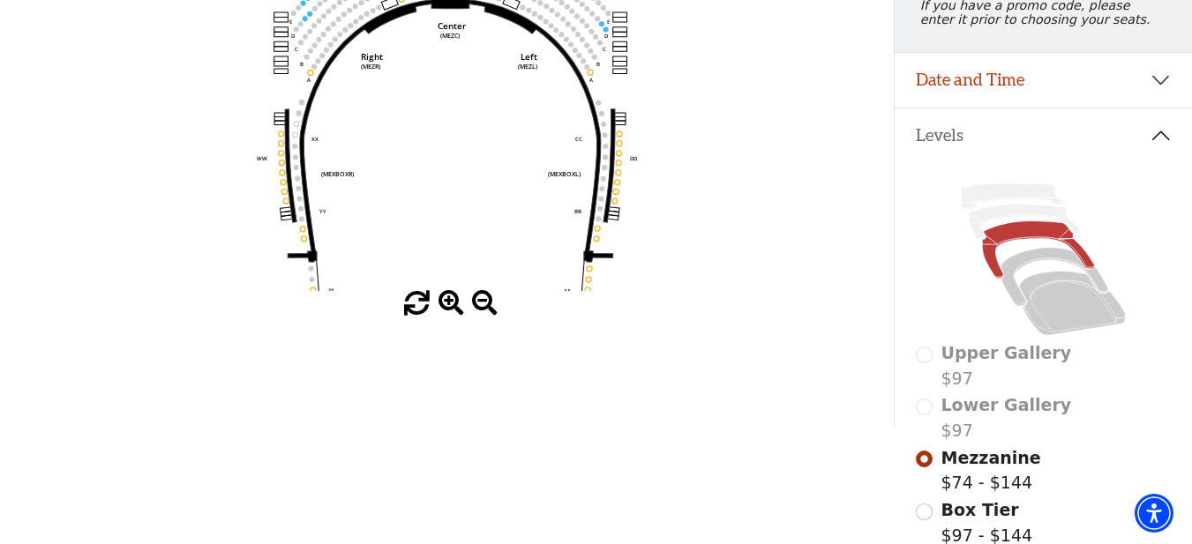
click at [452, 305] on span at bounding box center [452, 304] width 26 height 26
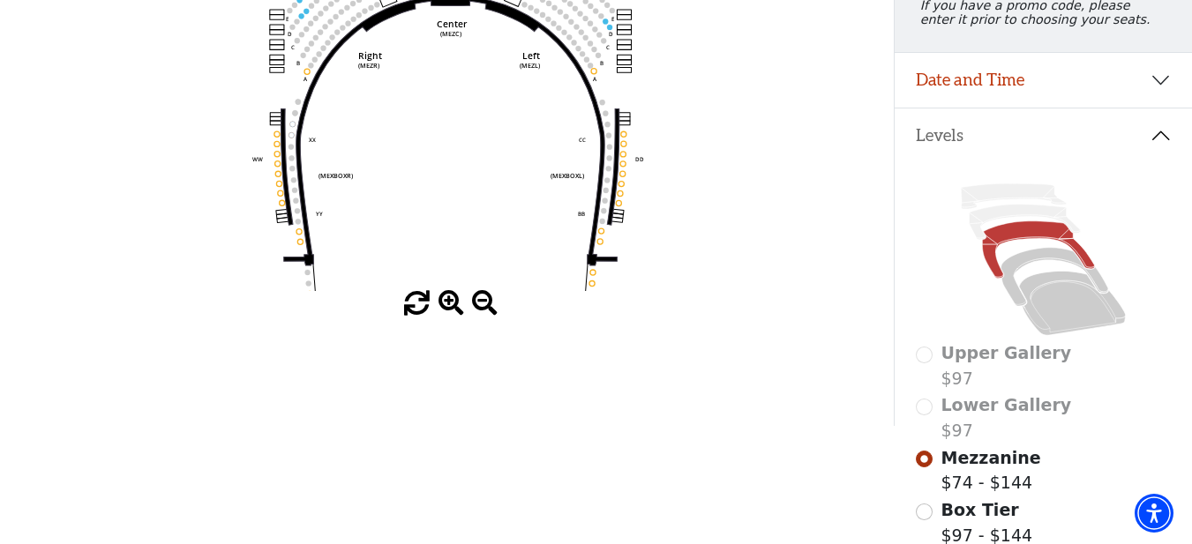
click at [452, 305] on span at bounding box center [452, 304] width 26 height 26
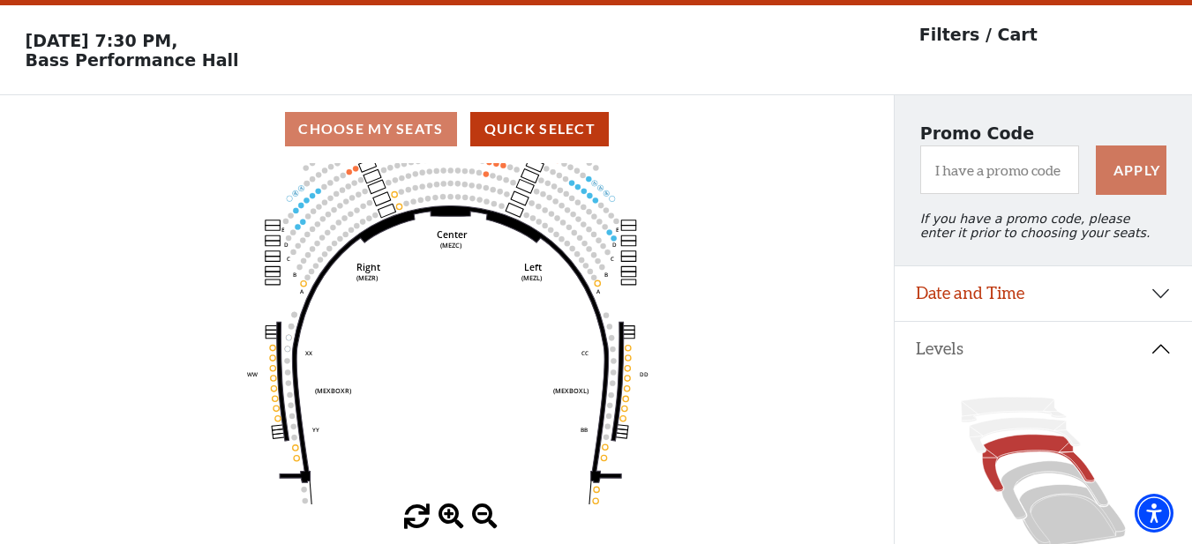
scroll to position [0, 0]
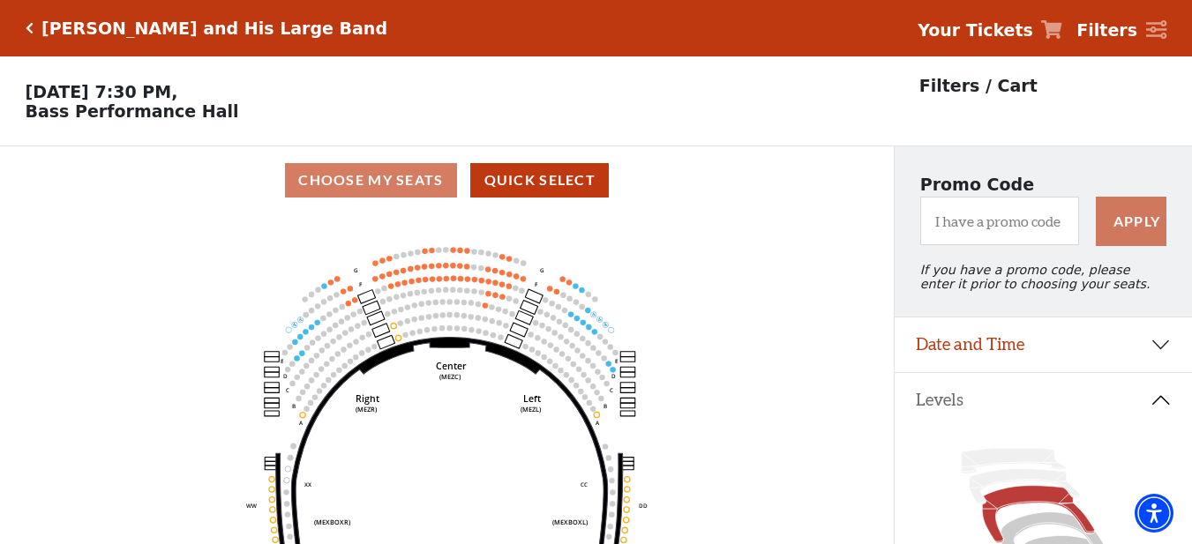
drag, startPoint x: 461, startPoint y: 274, endPoint x: 460, endPoint y: 354, distance: 79.4
click at [460, 354] on icon "Center (MEZC) Right (MEZR) Left (MEZL) (MEXBOXR) (MEXBOXL) XX WW CC DD YY BB ZZ…" at bounding box center [447, 385] width 805 height 342
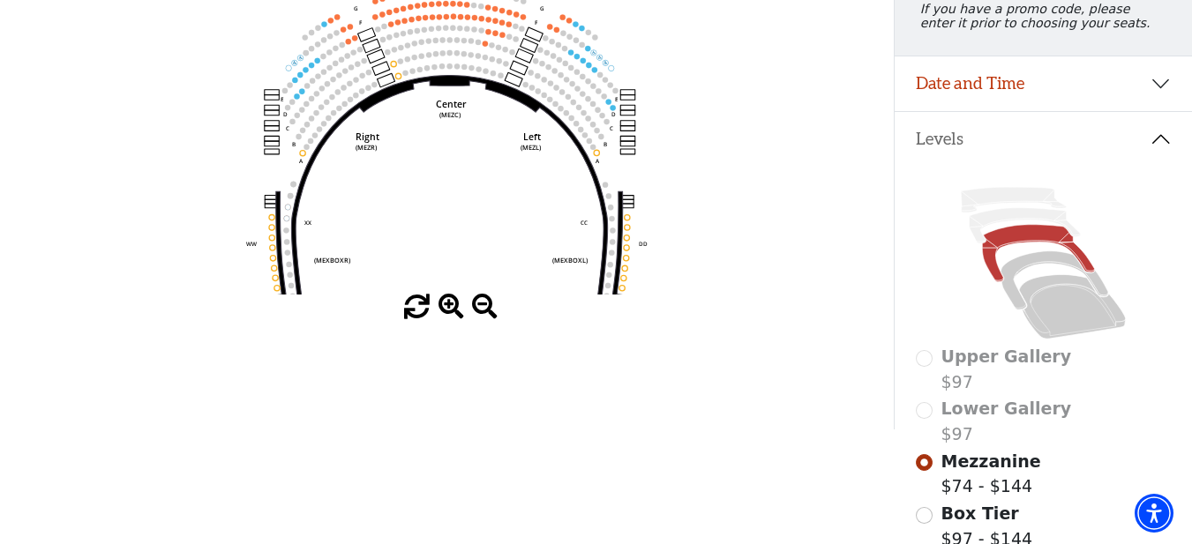
scroll to position [265, 0]
